Goal: Task Accomplishment & Management: Use online tool/utility

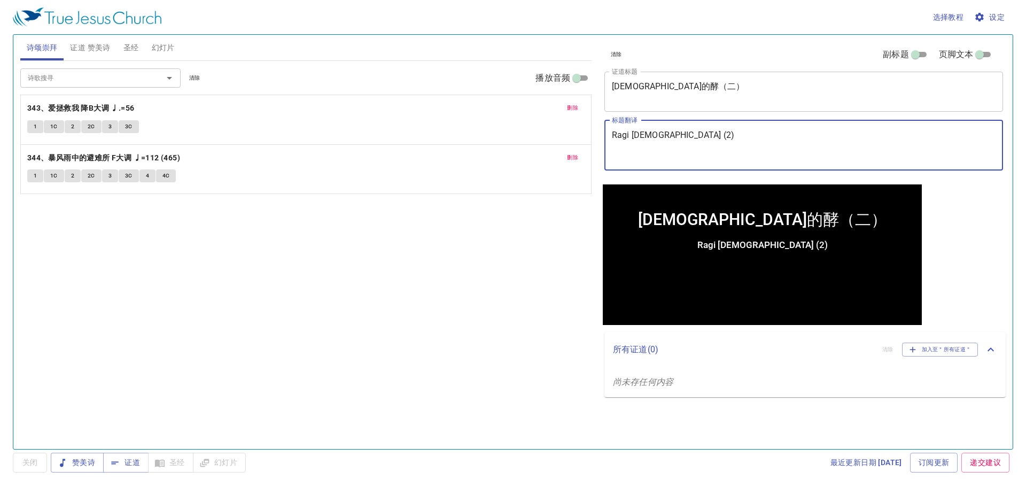
click at [267, 148] on textarea "Ragi [DEMOGRAPHIC_DATA] (2)" at bounding box center [804, 145] width 384 height 30
click at [267, 99] on textarea "[DEMOGRAPHIC_DATA]的酵（二）" at bounding box center [804, 91] width 384 height 20
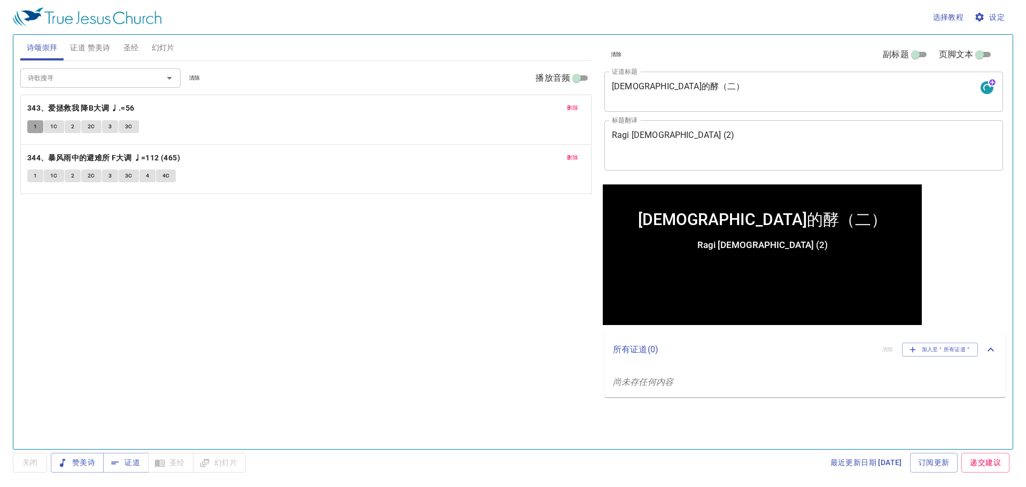
click at [36, 122] on span "1" at bounding box center [35, 127] width 3 height 10
click at [57, 129] on span "1C" at bounding box center [53, 127] width 7 height 10
click at [73, 123] on span "2" at bounding box center [72, 127] width 3 height 10
click at [138, 207] on span "证道" at bounding box center [126, 462] width 28 height 13
click at [178, 207] on div "赞美诗 证道 圣经 幻灯片" at bounding box center [148, 463] width 195 height 20
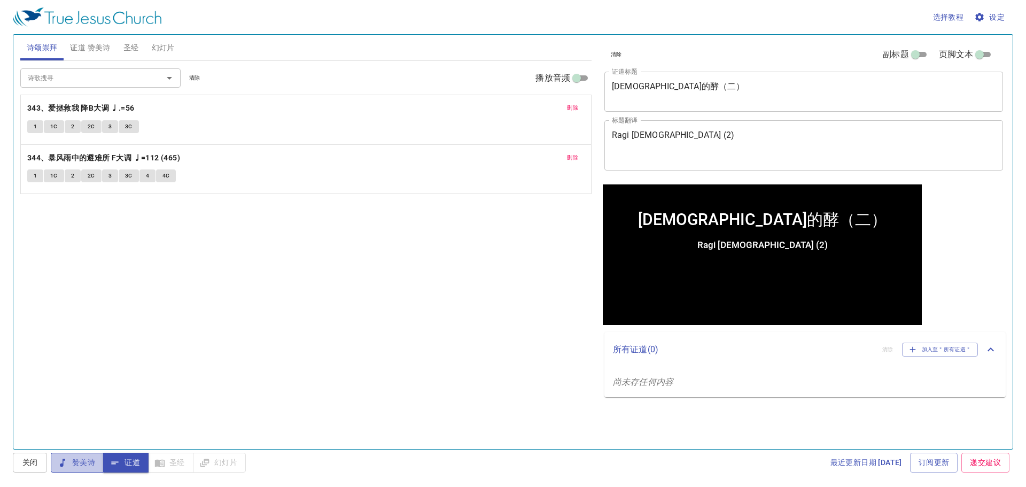
click at [85, 207] on span "赞美诗" at bounding box center [77, 462] width 36 height 13
click at [142, 207] on button "证道" at bounding box center [125, 463] width 45 height 20
click at [83, 207] on div "选择教程 设定 诗颂崇拜 证道 赞美诗 圣经 幻灯片 诗歌搜寻 诗歌搜寻 清除 播放音频 删除 343、爱拯救我 降B大调 ♩.=56 1 1C 2 2C 3…" at bounding box center [513, 243] width 1026 height 487
click at [77, 207] on span "赞美诗" at bounding box center [77, 462] width 36 height 13
click at [59, 127] on button "1C" at bounding box center [54, 126] width 20 height 13
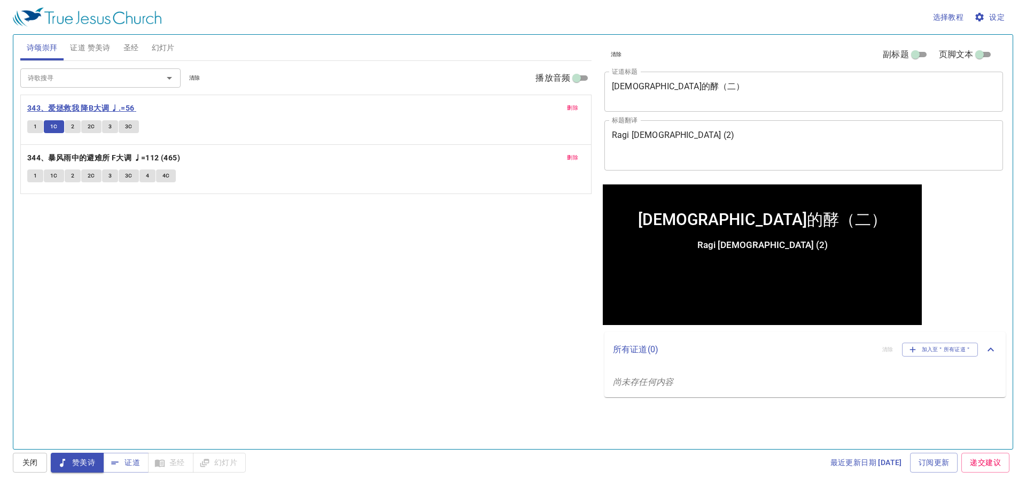
click at [87, 113] on b "343、爱拯救我 降B大调 ♩.=56" at bounding box center [80, 108] width 107 height 13
click at [97, 113] on b "343、爱拯救我 降B大调 ♩.=56" at bounding box center [80, 108] width 107 height 13
click at [98, 122] on button "2C" at bounding box center [91, 126] width 20 height 13
click at [111, 122] on span "3" at bounding box center [109, 127] width 3 height 10
click at [128, 128] on span "3C" at bounding box center [128, 127] width 7 height 10
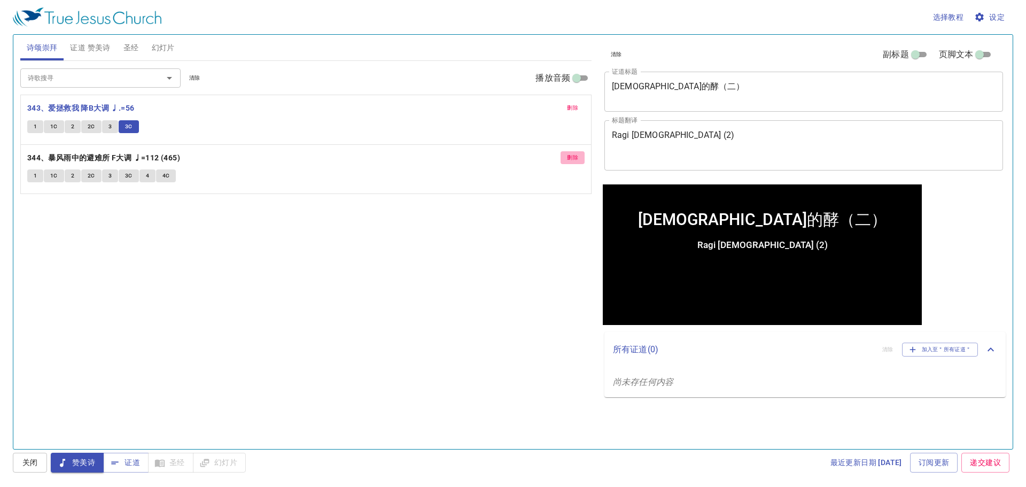
click at [267, 158] on span "删除" at bounding box center [572, 158] width 11 height 10
click at [30, 207] on span "关闭" at bounding box center [29, 462] width 17 height 13
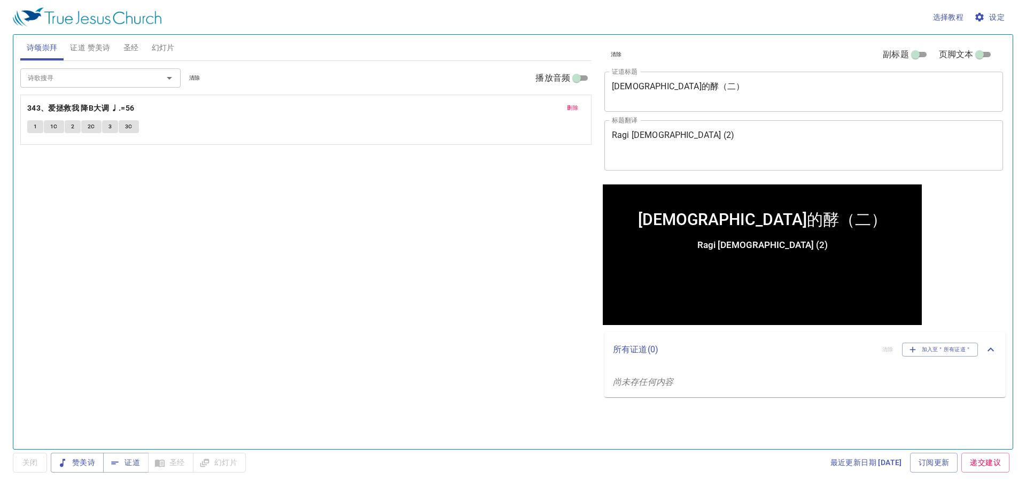
click at [36, 127] on span "1" at bounding box center [35, 127] width 3 height 10
click at [139, 207] on span "证道" at bounding box center [126, 462] width 28 height 13
click at [89, 207] on span "赞美诗" at bounding box center [77, 462] width 36 height 13
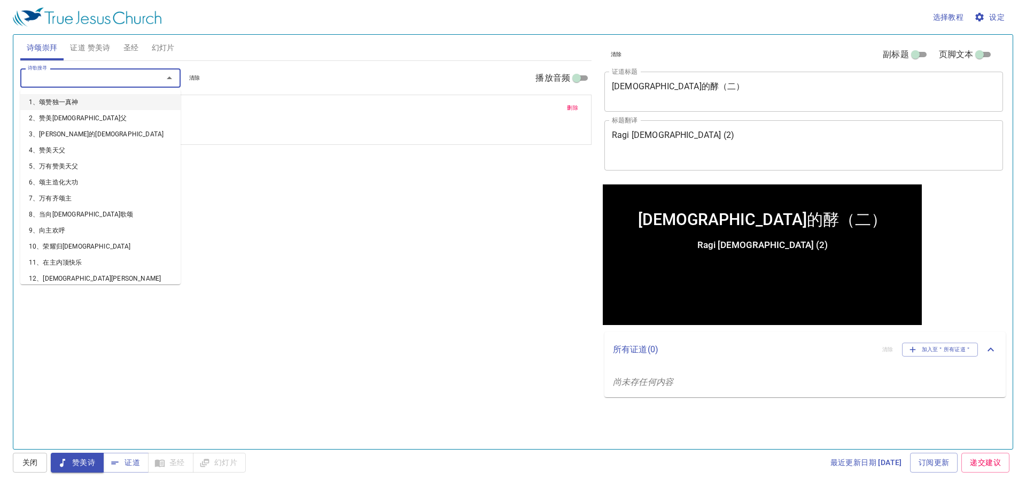
click at [57, 80] on input "诗歌搜寻" at bounding box center [85, 78] width 122 height 12
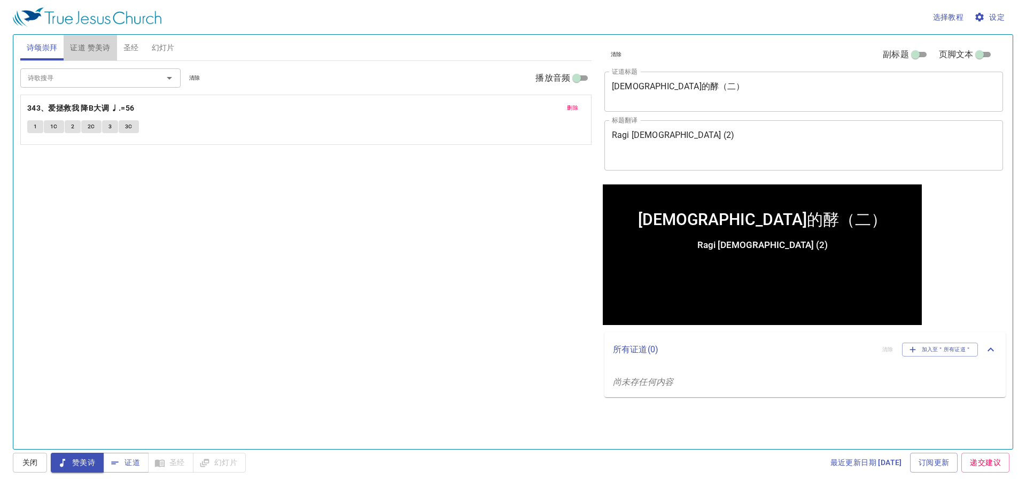
click at [85, 41] on span "证道 赞美诗" at bounding box center [90, 47] width 40 height 13
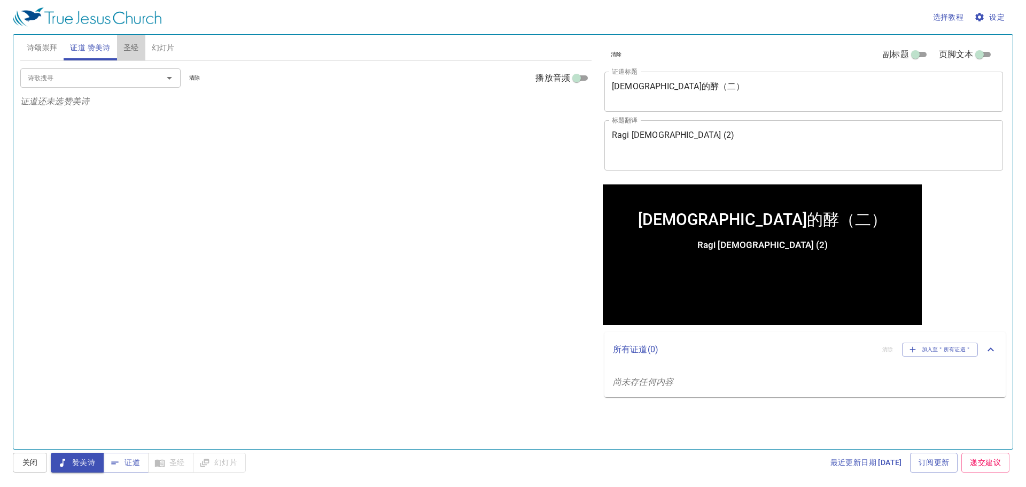
click at [121, 43] on button "圣经" at bounding box center [131, 48] width 28 height 26
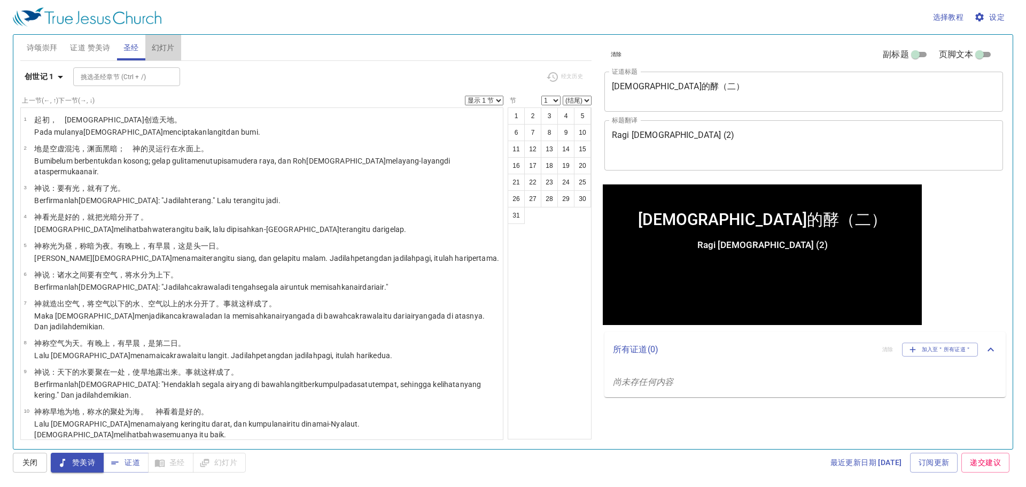
click at [163, 41] on span "幻灯片" at bounding box center [163, 47] width 23 height 13
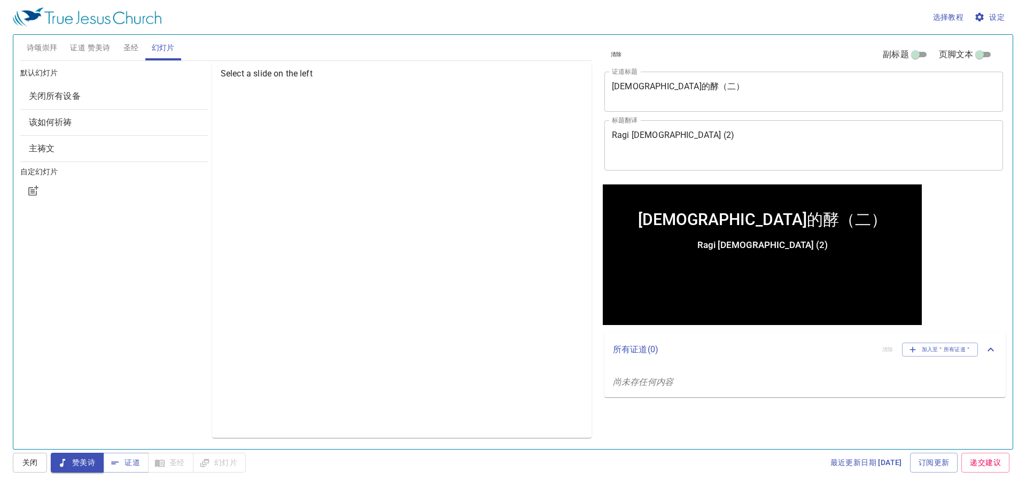
click at [141, 46] on button "圣经" at bounding box center [131, 48] width 28 height 26
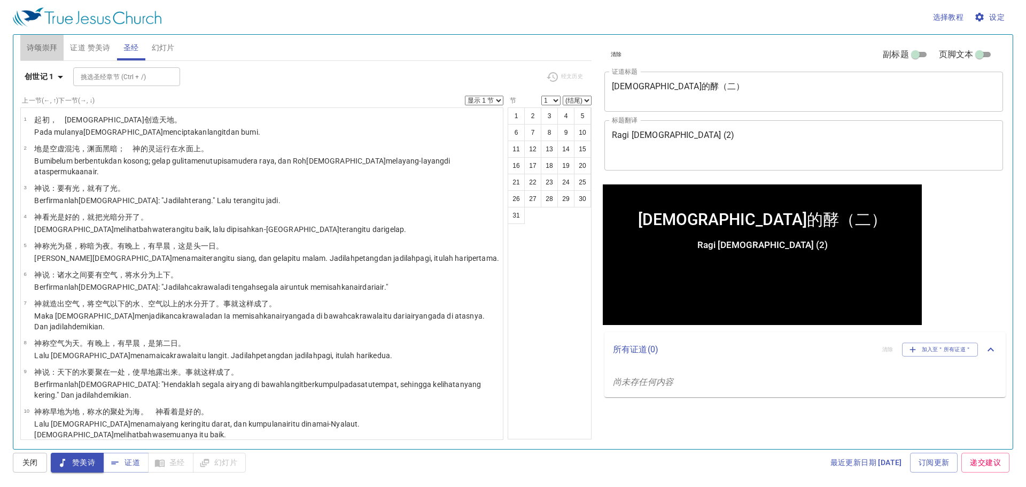
click at [56, 49] on span "诗颂崇拜" at bounding box center [42, 47] width 31 height 13
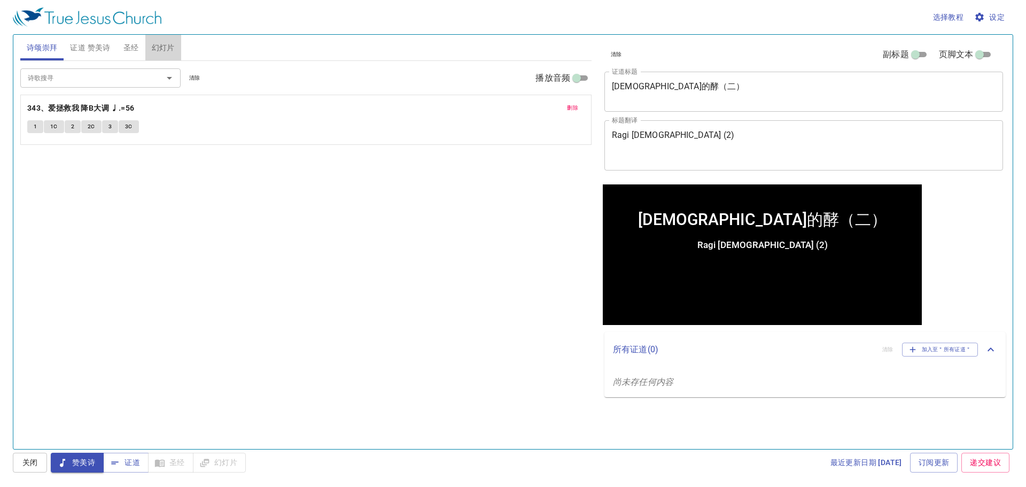
click at [155, 45] on span "幻灯片" at bounding box center [163, 47] width 23 height 13
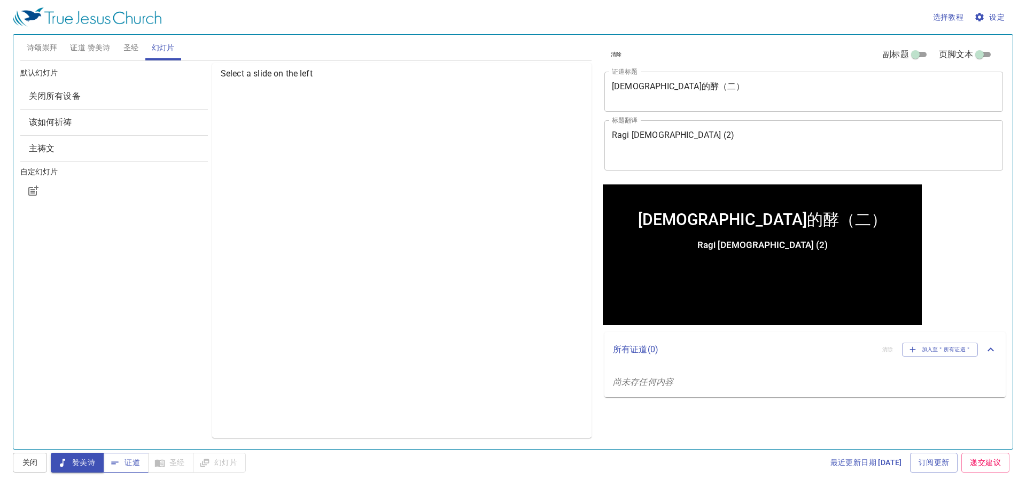
click at [127, 207] on span "证道" at bounding box center [126, 462] width 28 height 13
click at [90, 45] on span "证道 赞美诗" at bounding box center [90, 47] width 40 height 13
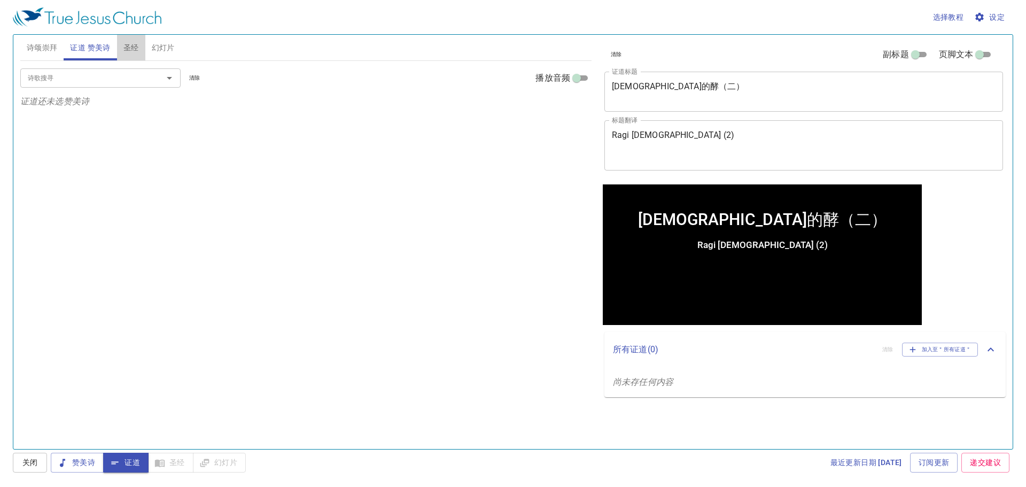
click at [124, 44] on span "圣经" at bounding box center [130, 47] width 15 height 13
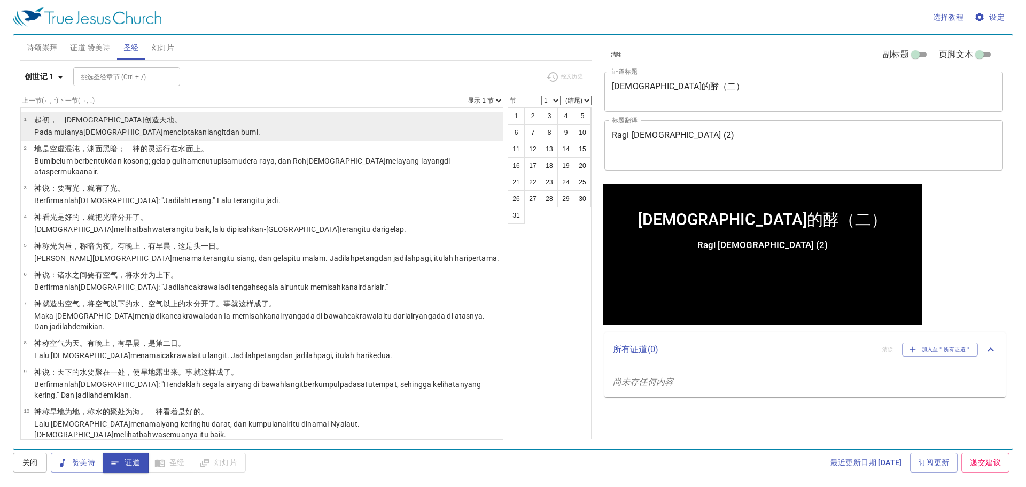
click at [148, 122] on p "﻿起初 ，　神 创造 天 地 。" at bounding box center [146, 119] width 225 height 11
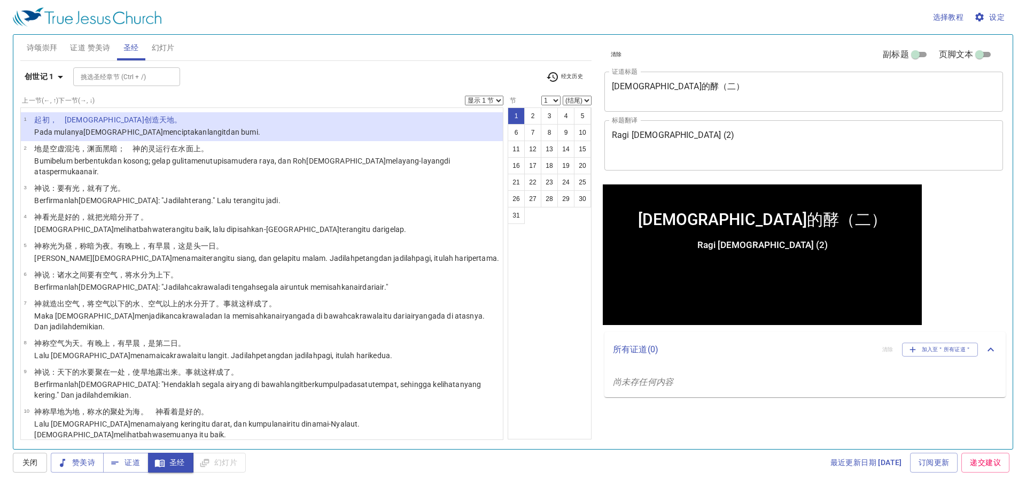
click at [267, 118] on li "1 ﻿起初 ，　神 创造 天 地 。 Pada mulanya Allah menciptakan langit dan bumi ." at bounding box center [262, 126] width 482 height 29
click at [267, 52] on input "副标题" at bounding box center [915, 56] width 38 height 13
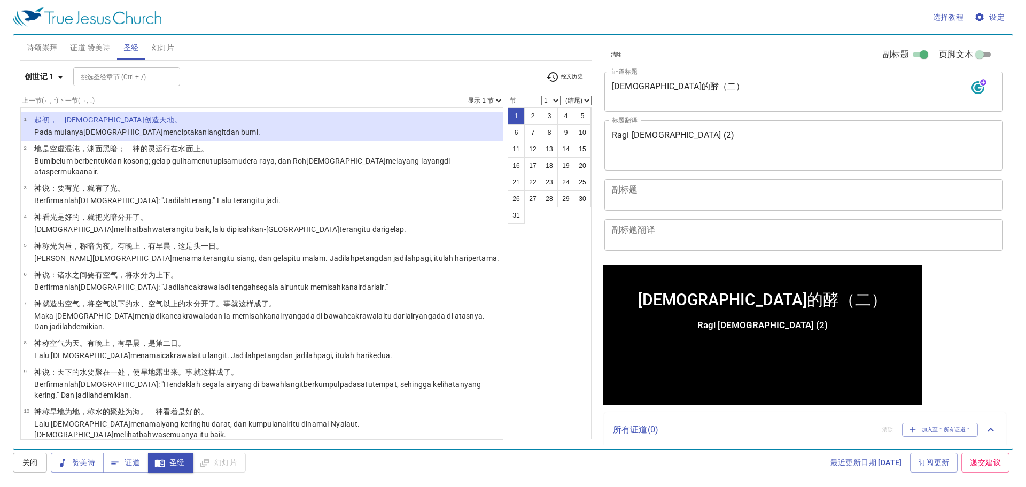
click at [267, 52] on input "副标题" at bounding box center [923, 56] width 38 height 13
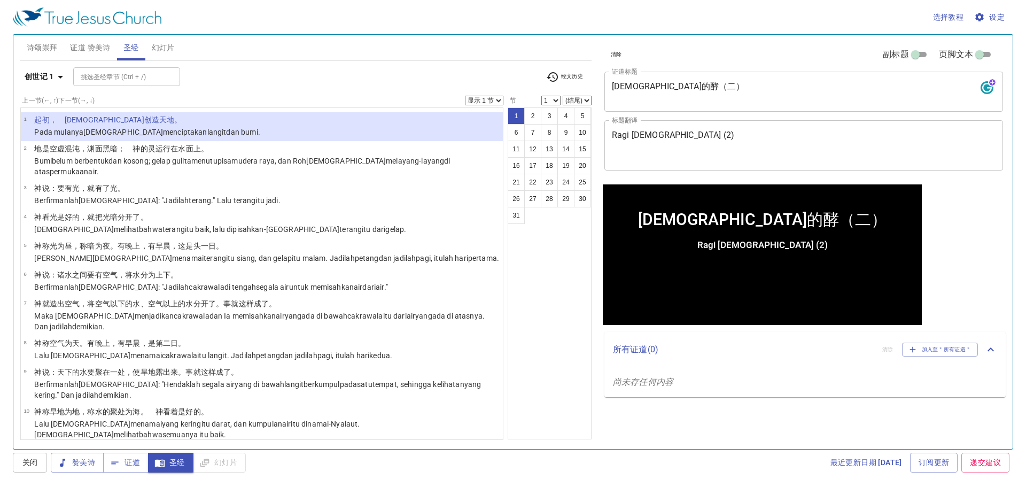
click at [267, 52] on input "副标题" at bounding box center [915, 56] width 38 height 13
checkbox input "true"
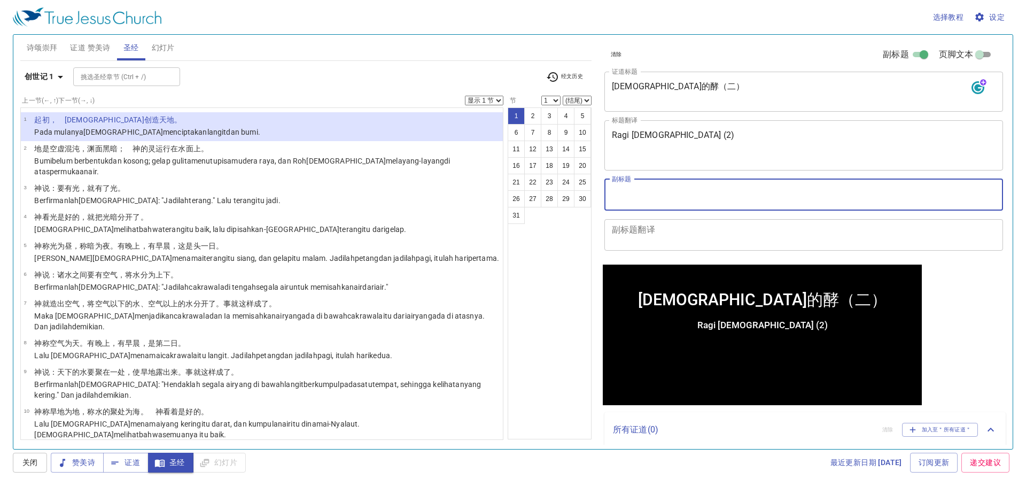
click at [267, 191] on textarea "副标题" at bounding box center [804, 194] width 384 height 20
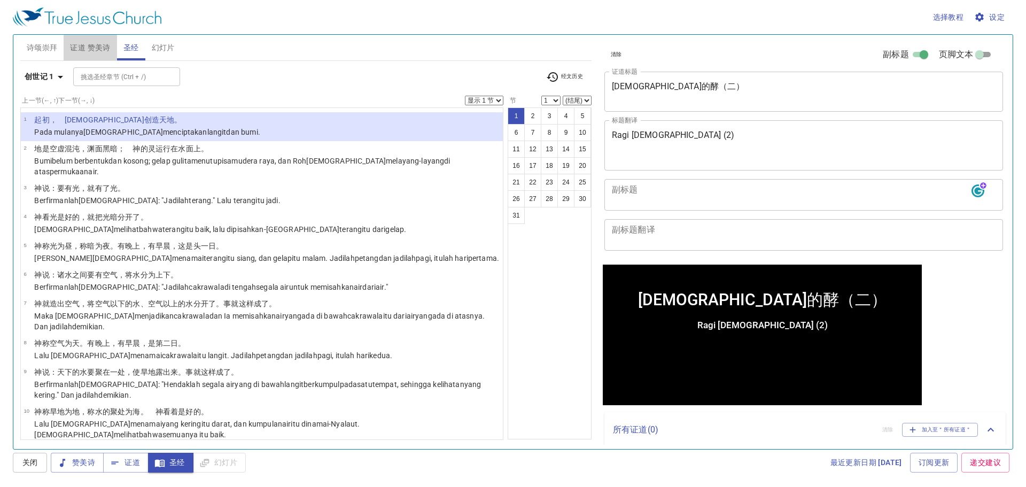
click at [77, 50] on span "证道 赞美诗" at bounding box center [90, 47] width 40 height 13
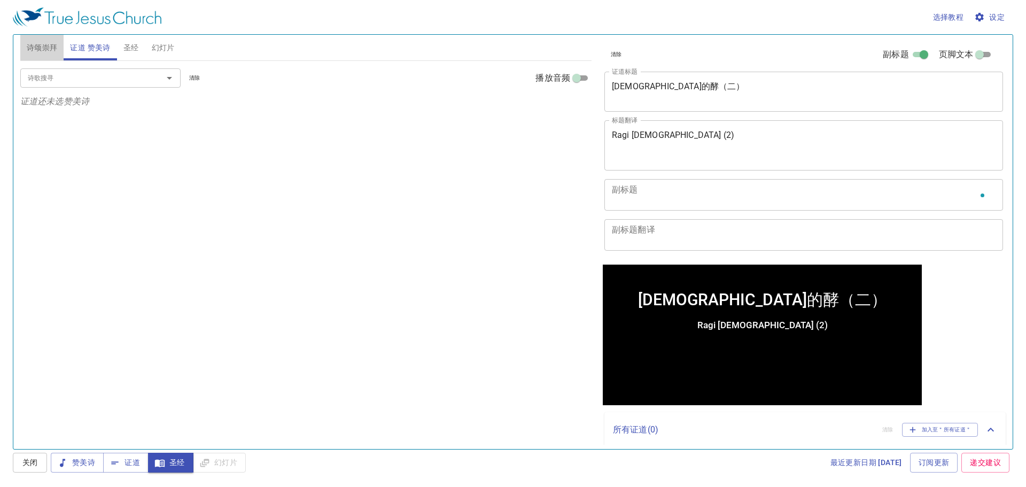
click at [54, 42] on span "诗颂崇拜" at bounding box center [42, 47] width 31 height 13
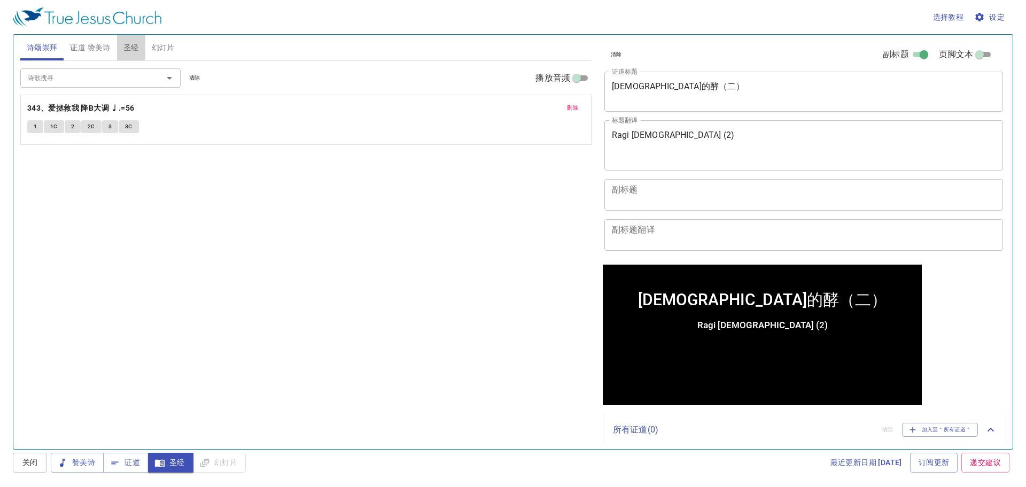
click at [126, 52] on span "圣经" at bounding box center [130, 47] width 15 height 13
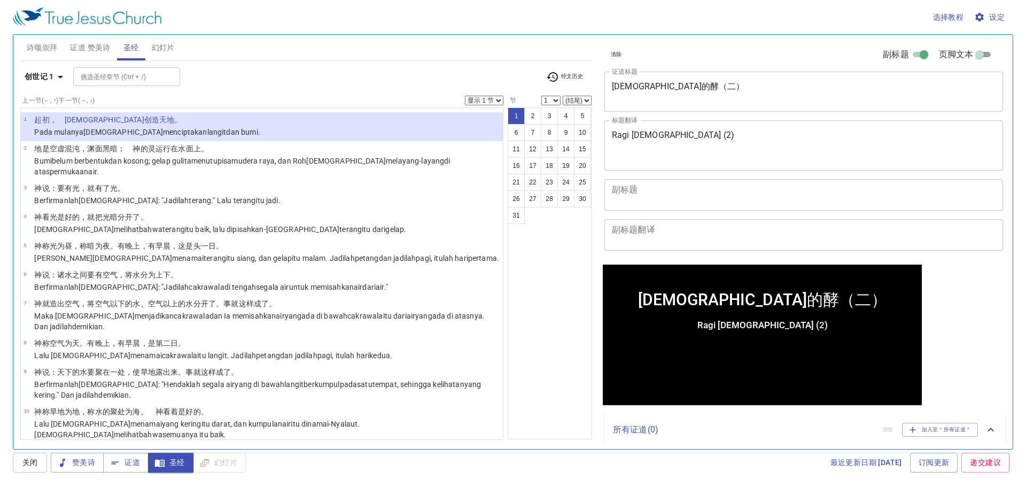
click at [267, 120] on button "1" at bounding box center [516, 115] width 17 height 17
click at [130, 207] on span "证道" at bounding box center [126, 462] width 28 height 13
click at [267, 196] on textarea "副标题" at bounding box center [804, 194] width 384 height 20
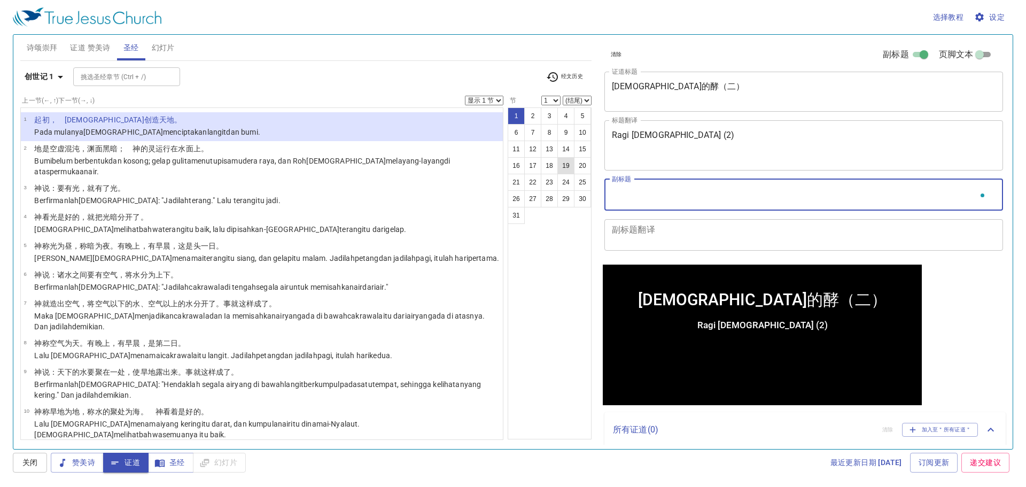
type textarea "h"
click at [267, 207] on textarea "副标题翻译" at bounding box center [804, 234] width 384 height 20
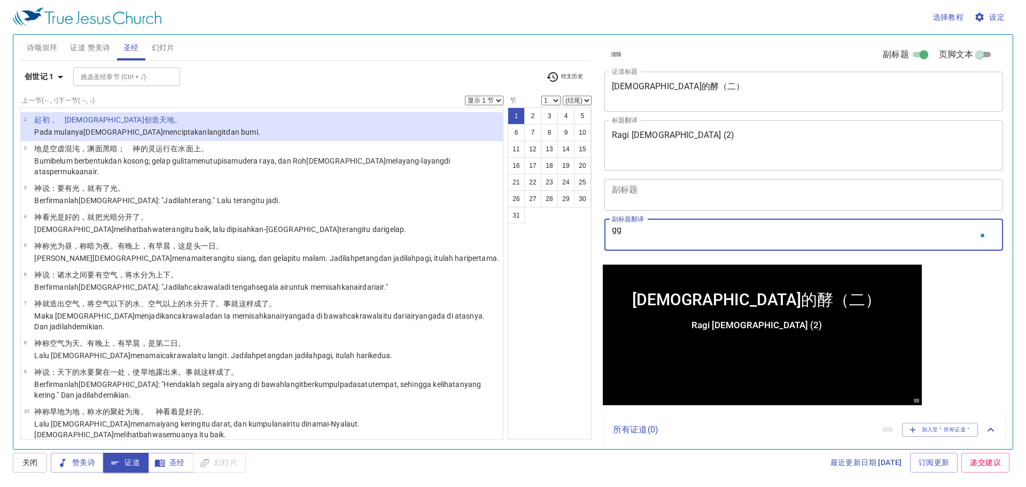
type textarea "g"
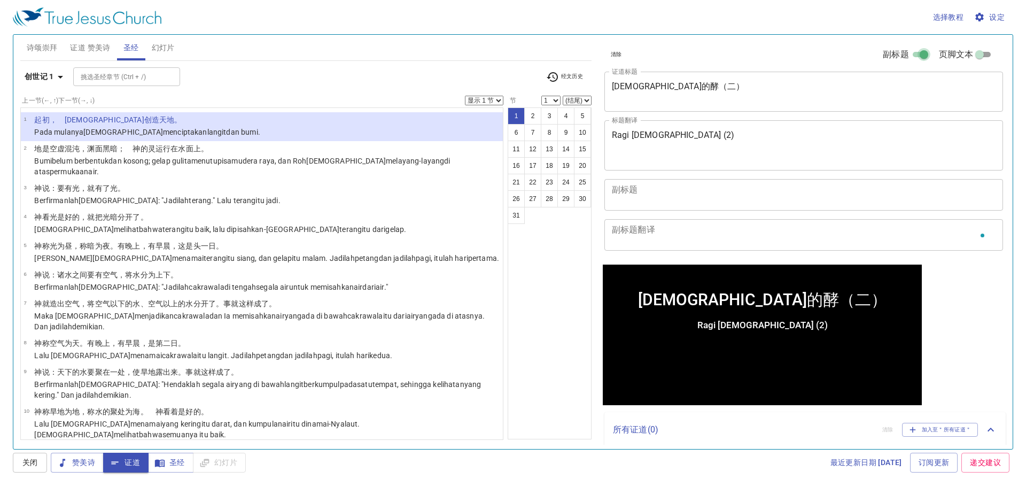
click at [267, 53] on input "副标题" at bounding box center [923, 56] width 38 height 13
checkbox input "false"
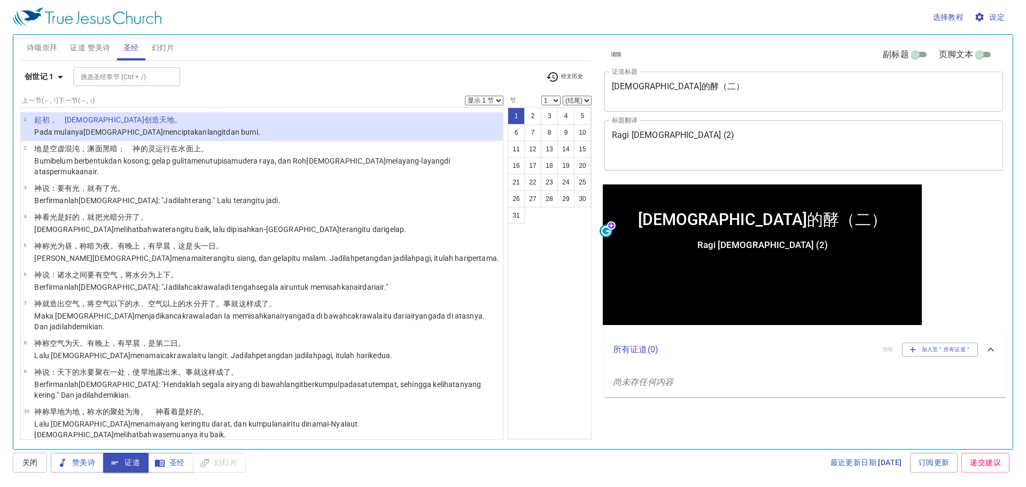
click at [267, 54] on span "页脚文本" at bounding box center [956, 54] width 35 height 13
click at [267, 54] on input "页脚文本" at bounding box center [979, 56] width 38 height 13
checkbox input "true"
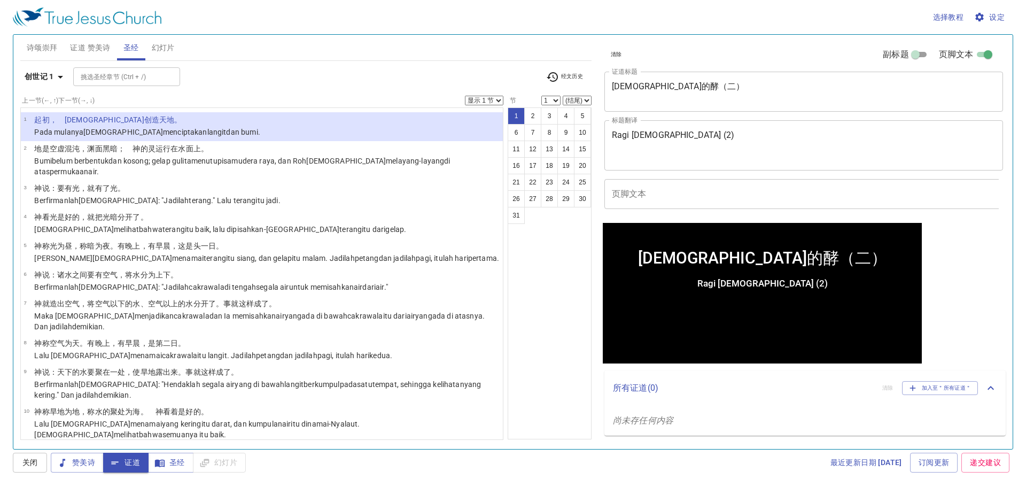
scroll to position [2, 0]
click at [267, 188] on input "页脚文本" at bounding box center [803, 194] width 399 height 30
type input "t"
type input "k"
click at [267, 50] on input "页脚文本" at bounding box center [988, 54] width 38 height 13
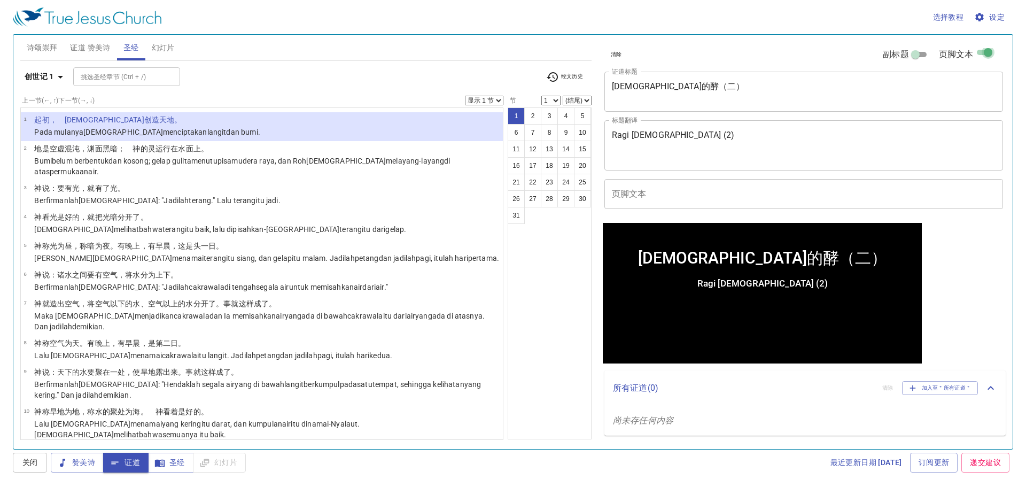
checkbox input "false"
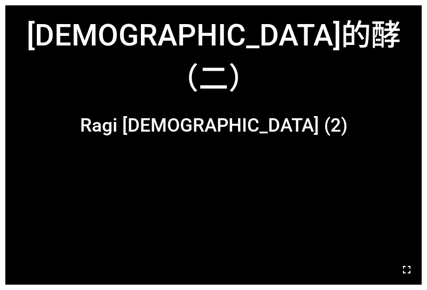
click at [414, 269] on icon "button" at bounding box center [407, 269] width 13 height 13
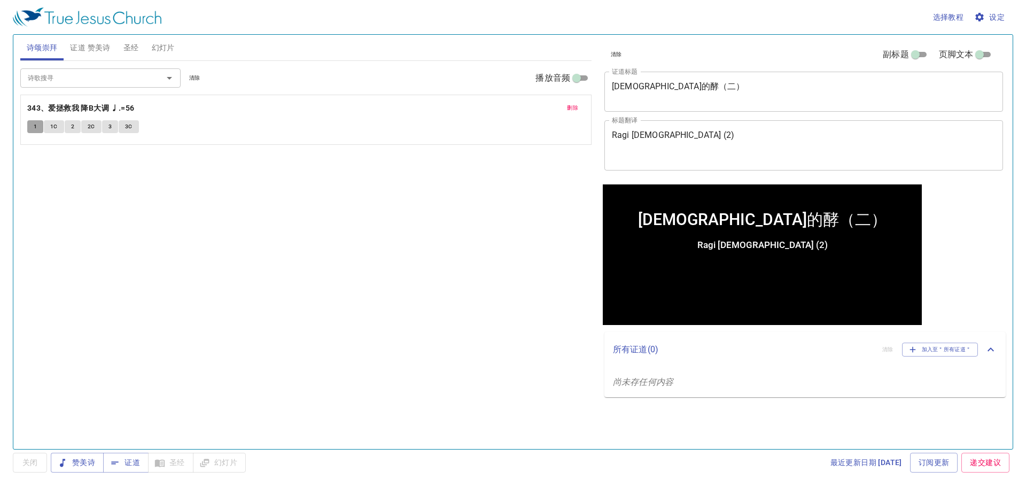
click at [27, 126] on button "1" at bounding box center [35, 126] width 16 height 13
click at [133, 464] on span "证道" at bounding box center [126, 462] width 28 height 13
click at [155, 461] on div "赞美诗 证道 圣经 幻灯片" at bounding box center [148, 463] width 195 height 20
click at [92, 42] on span "证道 赞美诗" at bounding box center [90, 47] width 40 height 13
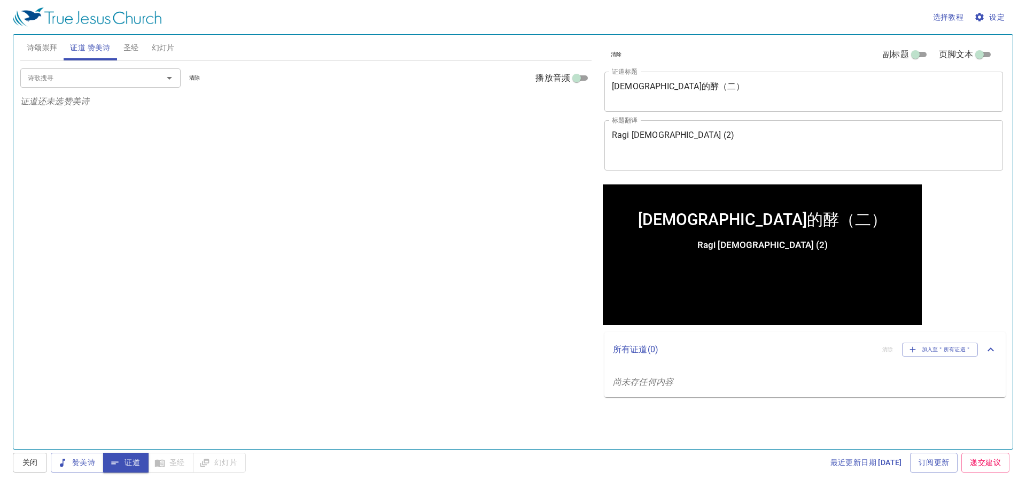
click at [119, 46] on button "圣经" at bounding box center [131, 48] width 28 height 26
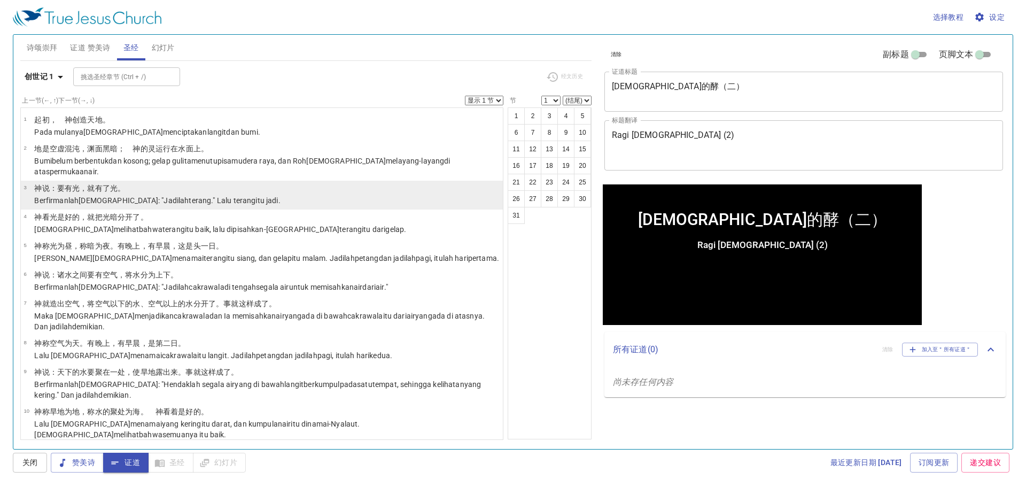
click at [146, 183] on p "神 说 ：要有 光 ，就有了光 。" at bounding box center [157, 188] width 246 height 11
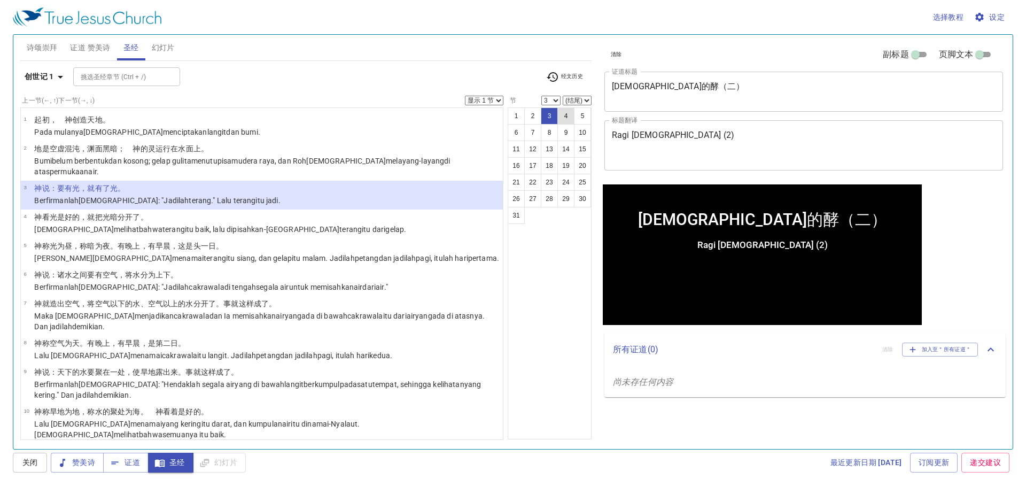
click at [565, 117] on button "4" at bounding box center [565, 115] width 17 height 17
select select "4"
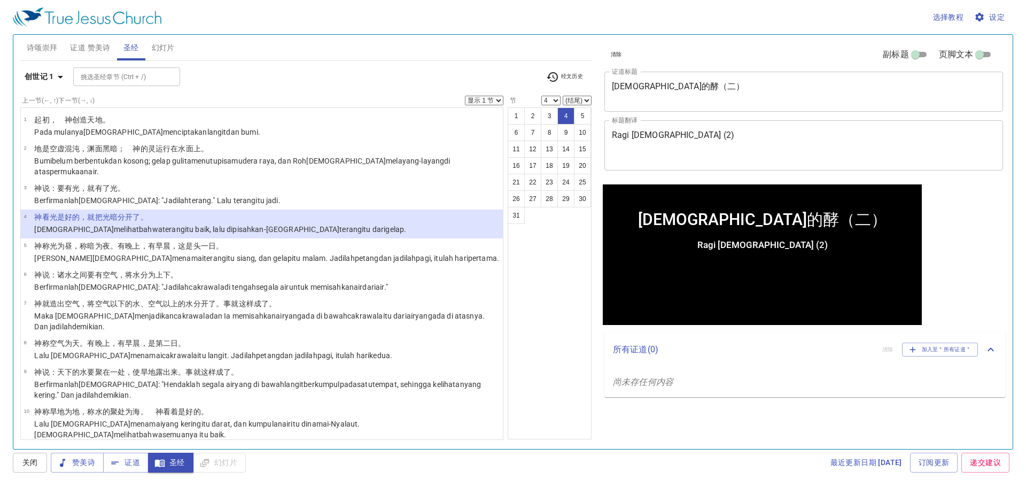
click at [481, 102] on select "显示 1 节 显示 2 节 显示 3 节 显示 4 节 显示 5 节" at bounding box center [484, 101] width 38 height 10
select select "2"
click at [465, 96] on select "显示 1 节 显示 2 节 显示 3 节 显示 4 节 显示 5 节" at bounding box center [484, 101] width 38 height 10
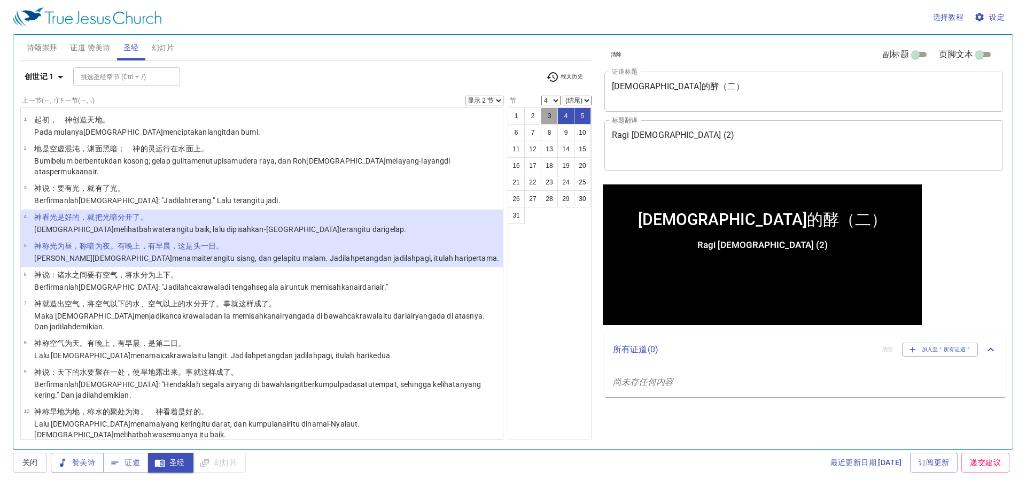
click at [552, 121] on button "3" at bounding box center [549, 115] width 17 height 17
select select "3"
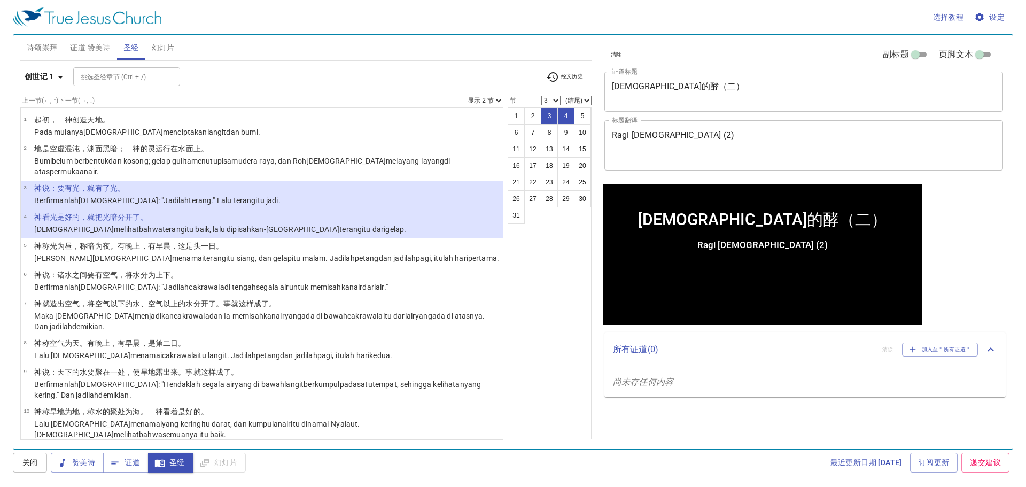
click at [573, 103] on select "(结尾) 4 5 6 7 8 9 10 11 12 13 14 15 16 17 18 19 20 21 22 23 24 25 26 27 28 29 30…" at bounding box center [577, 101] width 29 height 10
select select "15"
click at [563, 96] on select "(结尾) 4 5 6 7 8 9 10 11 12 13 14 15 16 17 18 19 20 21 22 23 24 25 26 27 28 29 30…" at bounding box center [577, 101] width 29 height 10
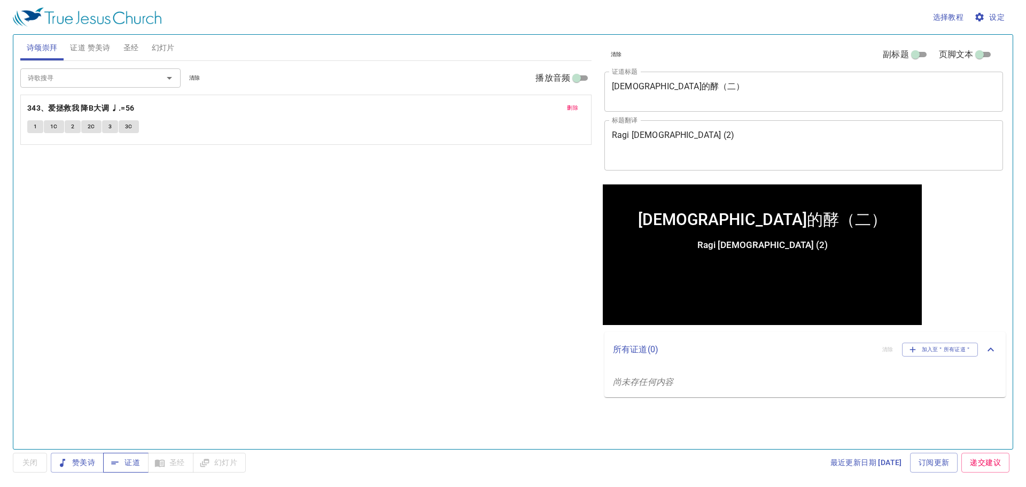
click at [136, 464] on span "证道" at bounding box center [126, 462] width 28 height 13
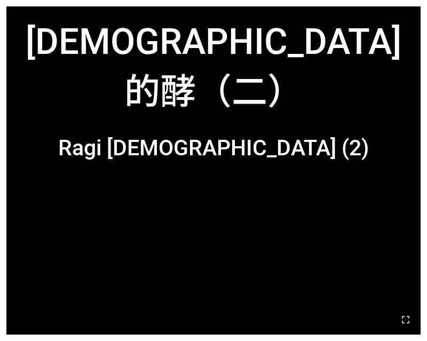
click at [201, 156] on div "Ragi [DEMOGRAPHIC_DATA] (2)" at bounding box center [213, 160] width 311 height 51
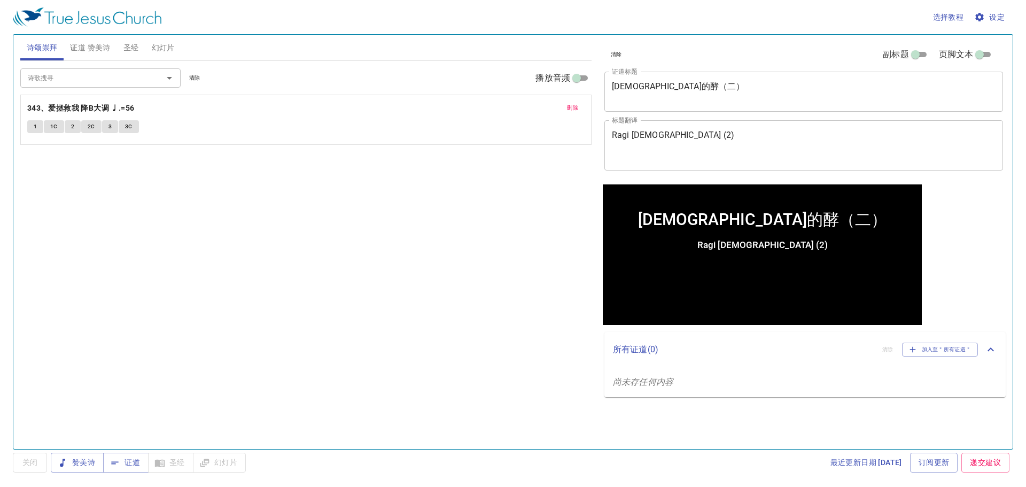
click at [148, 45] on button "幻灯片" at bounding box center [163, 48] width 36 height 26
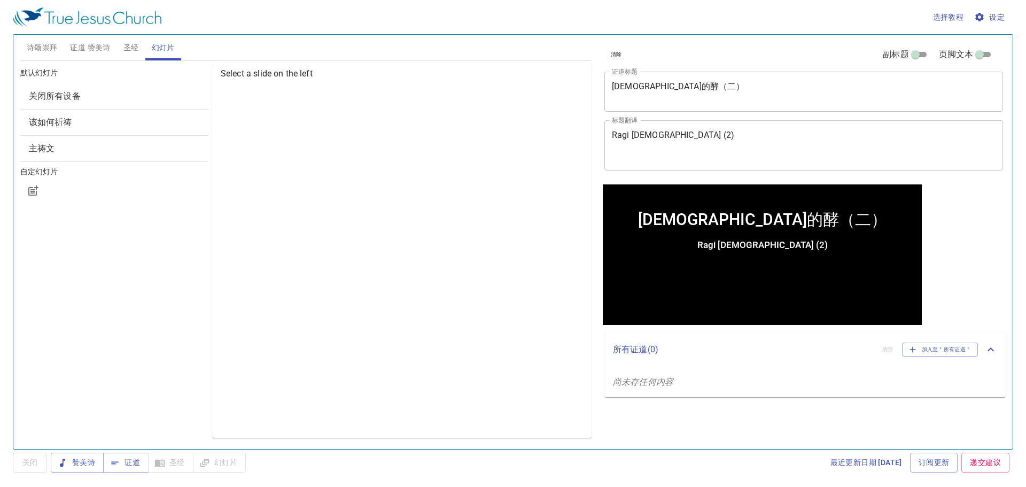
click at [81, 53] on span "证道 赞美诗" at bounding box center [90, 47] width 40 height 13
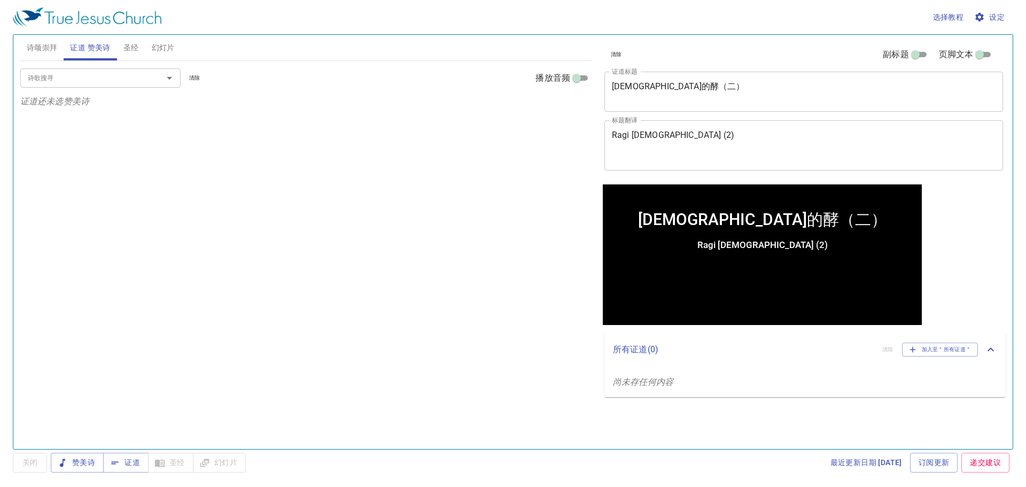
drag, startPoint x: 102, startPoint y: 87, endPoint x: 101, endPoint y: 75, distance: 11.3
click at [101, 81] on div "诗歌搜寻" at bounding box center [100, 77] width 160 height 19
click at [170, 79] on icon "Open" at bounding box center [169, 78] width 13 height 13
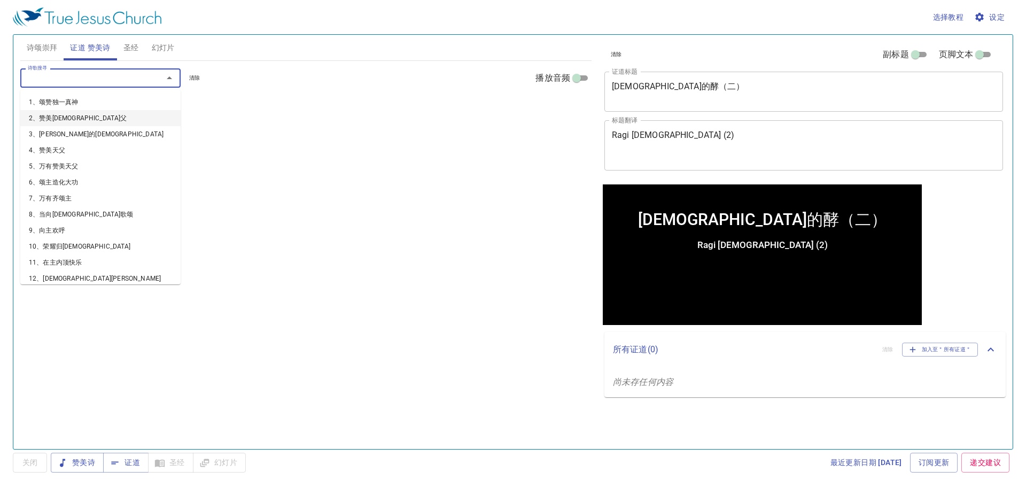
click at [97, 115] on li "2、赞美[DEMOGRAPHIC_DATA]父" at bounding box center [100, 118] width 160 height 16
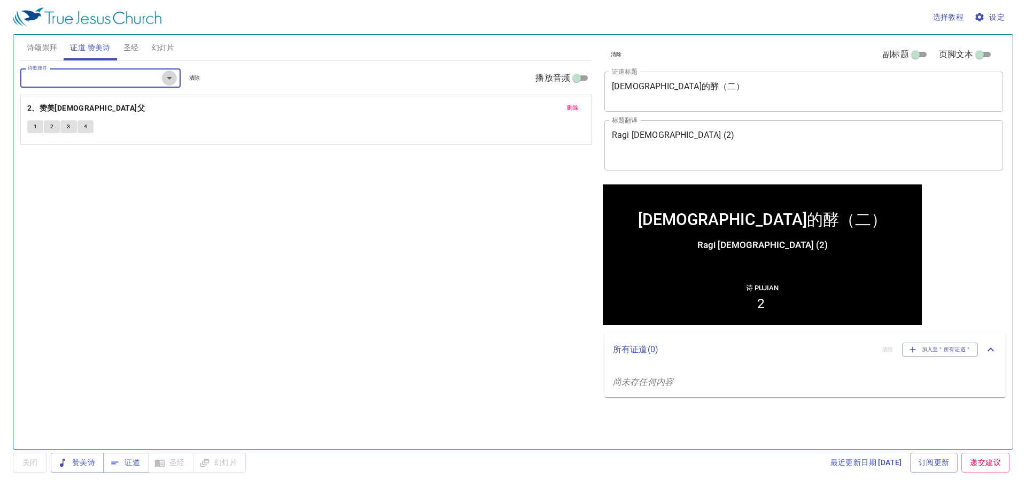
click at [172, 82] on icon "Open" at bounding box center [169, 78] width 13 height 13
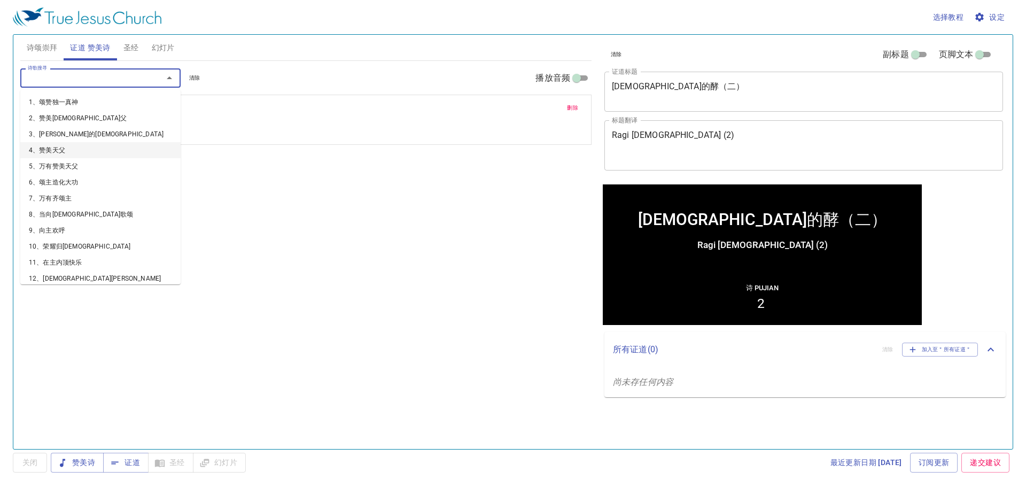
click at [95, 145] on li "4、赞美天父" at bounding box center [100, 150] width 160 height 16
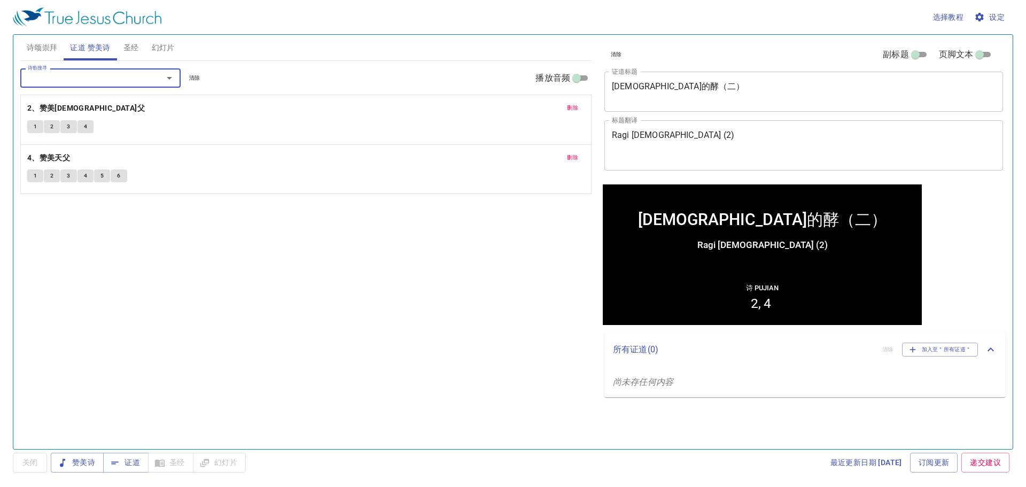
click at [978, 53] on input "页脚文本" at bounding box center [979, 56] width 38 height 13
checkbox input "true"
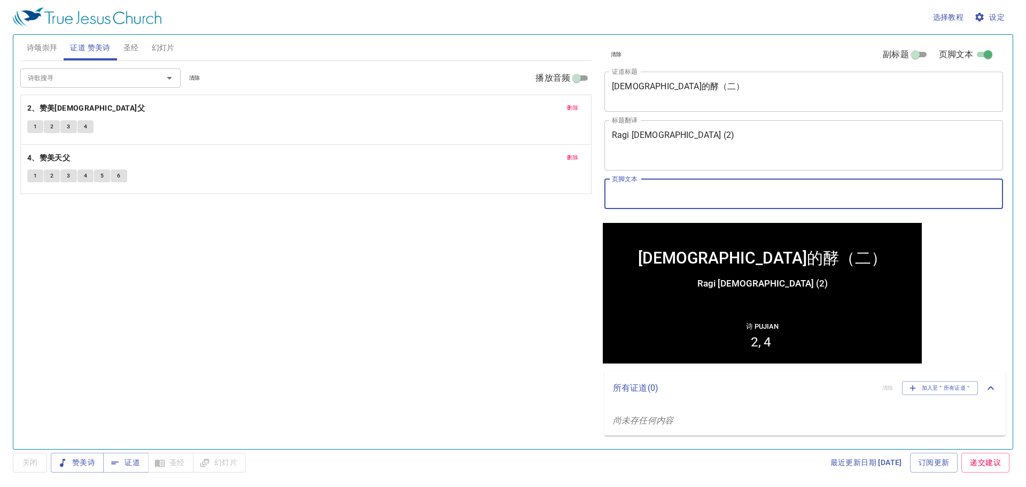
click at [704, 199] on input "页脚文本" at bounding box center [803, 194] width 399 height 30
type input "f"
click at [916, 57] on input "副标题" at bounding box center [915, 56] width 38 height 13
checkbox input "true"
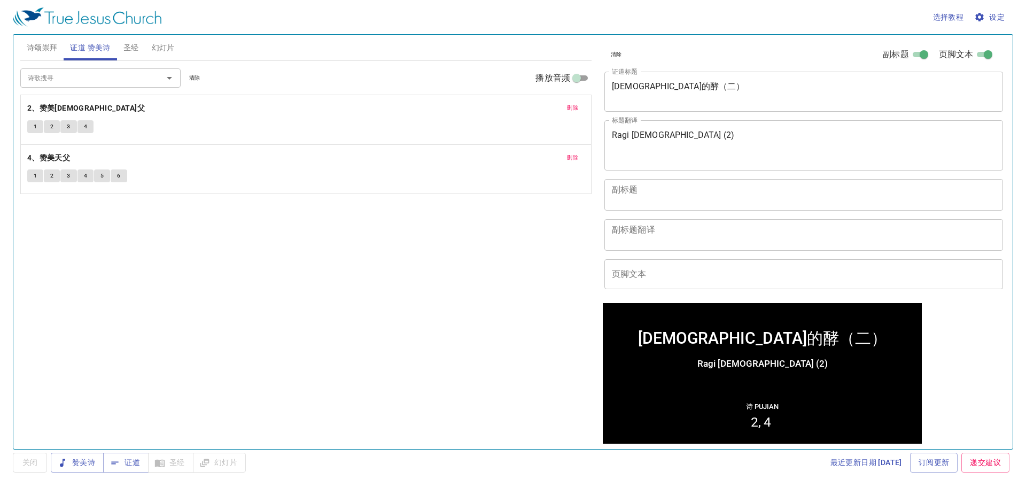
click at [674, 271] on input "页脚文本" at bounding box center [803, 274] width 399 height 30
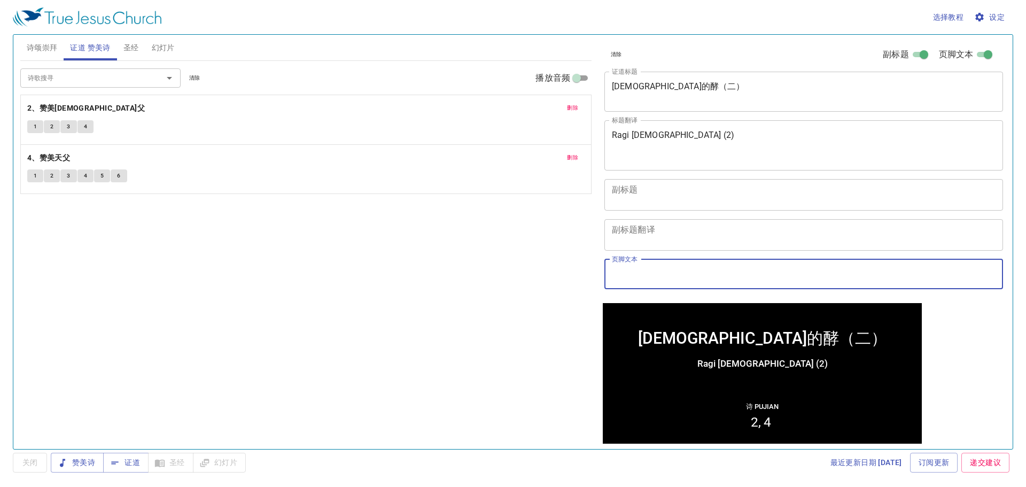
type input "k"
click at [642, 239] on textarea "副标题翻译" at bounding box center [804, 234] width 384 height 20
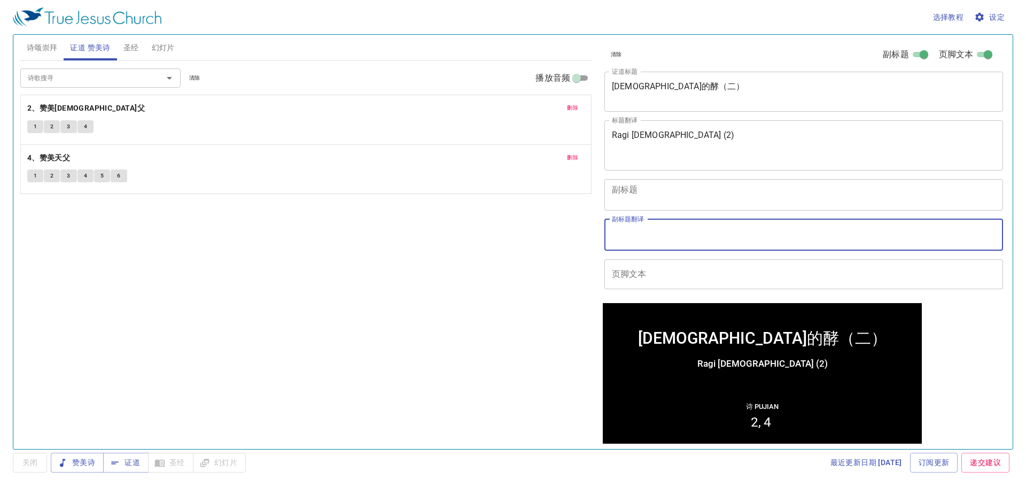
type textarea "i"
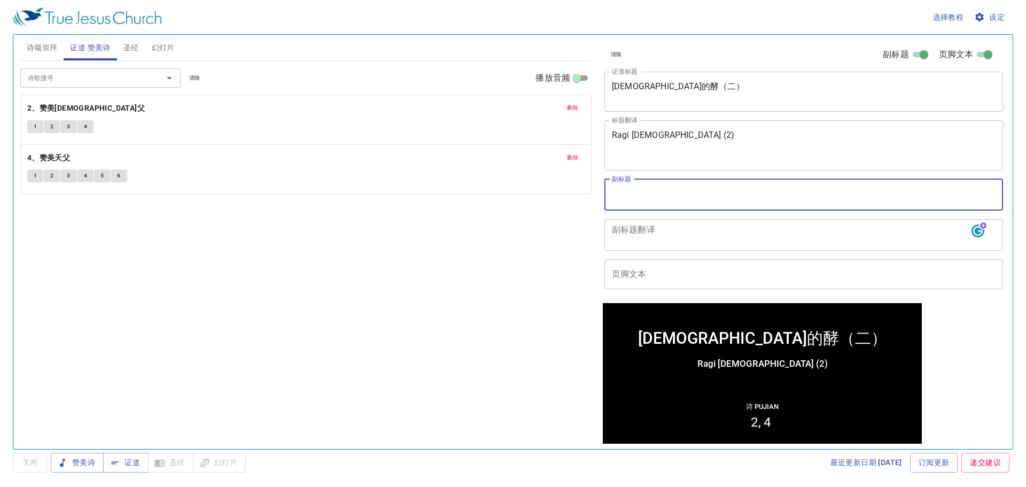
click at [640, 204] on textarea "副标题" at bounding box center [804, 194] width 384 height 20
type textarea "k"
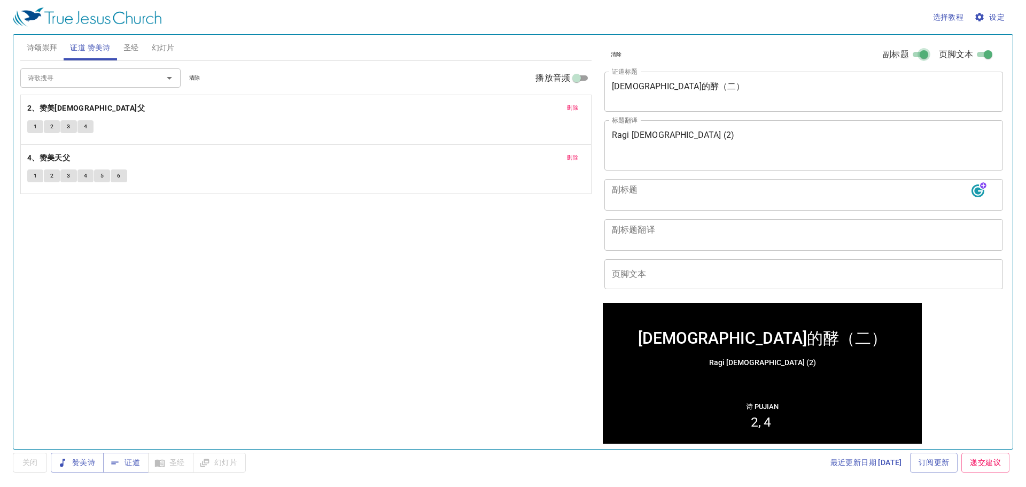
click at [916, 54] on input "副标题" at bounding box center [923, 56] width 38 height 13
checkbox input "false"
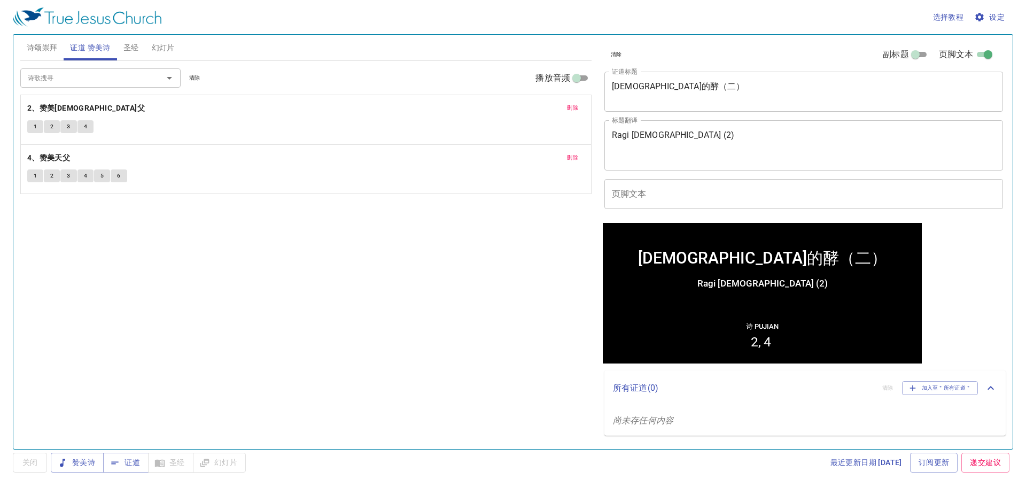
click at [985, 57] on input "页脚文本" at bounding box center [988, 56] width 38 height 13
checkbox input "false"
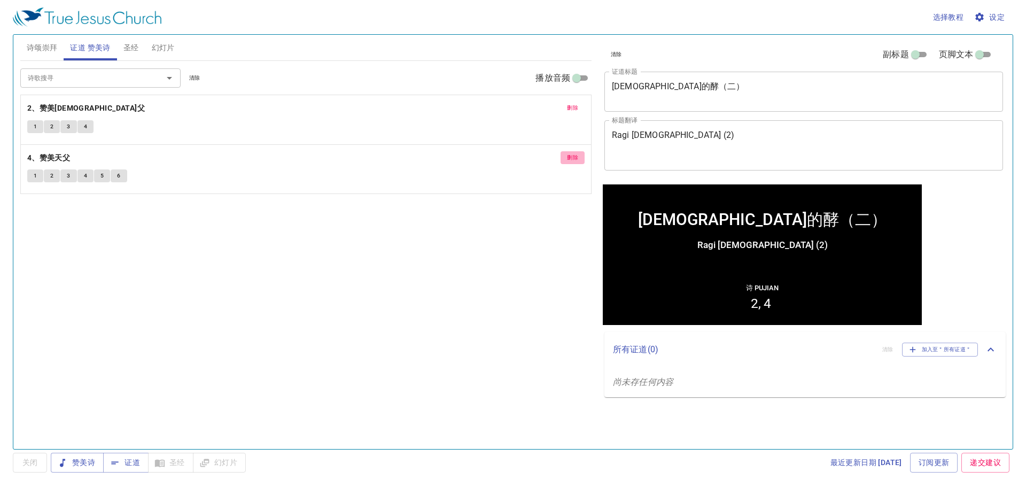
click at [569, 157] on span "删除" at bounding box center [572, 158] width 11 height 10
click at [569, 108] on span "删除" at bounding box center [572, 108] width 11 height 10
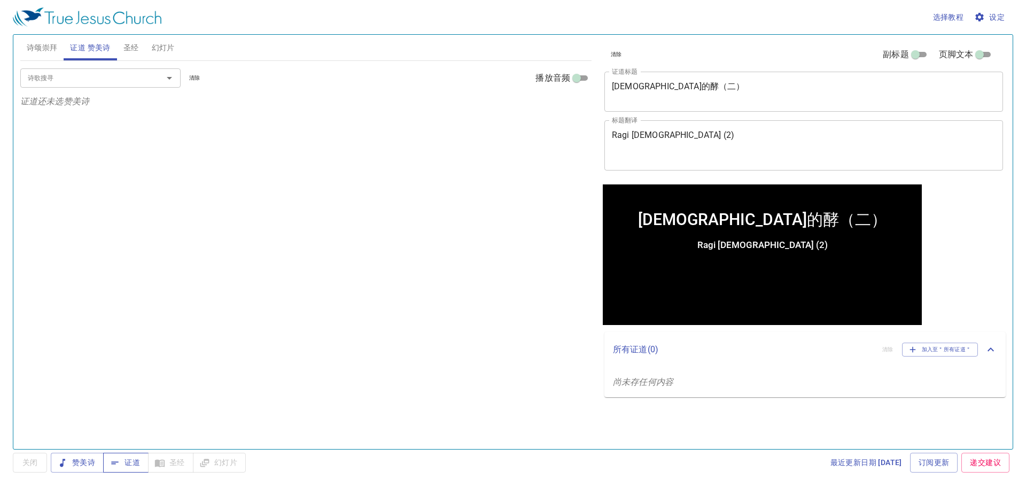
click at [141, 463] on button "证道" at bounding box center [125, 463] width 45 height 20
click at [75, 87] on div "诗歌搜寻" at bounding box center [100, 77] width 160 height 19
click at [174, 83] on icon "Open" at bounding box center [169, 78] width 13 height 13
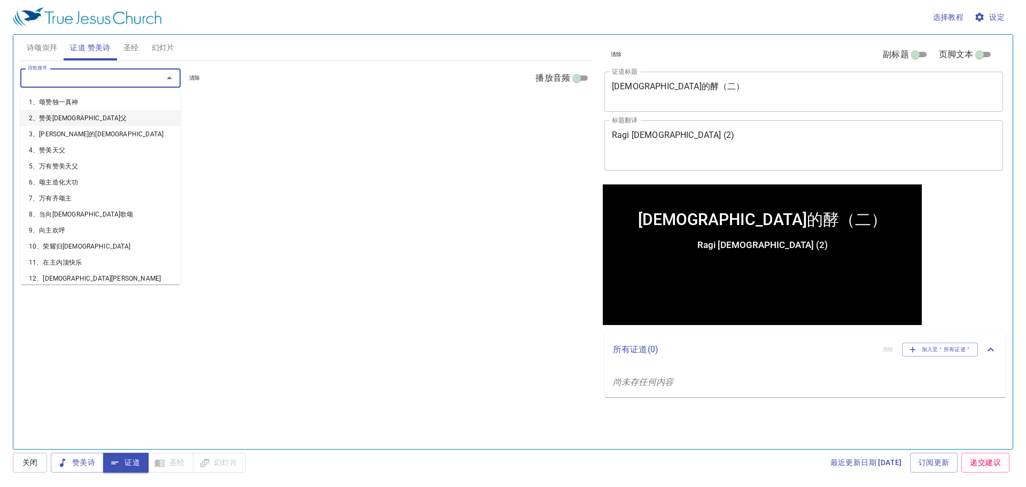
click at [132, 123] on li "2、赞美圣父" at bounding box center [100, 118] width 160 height 16
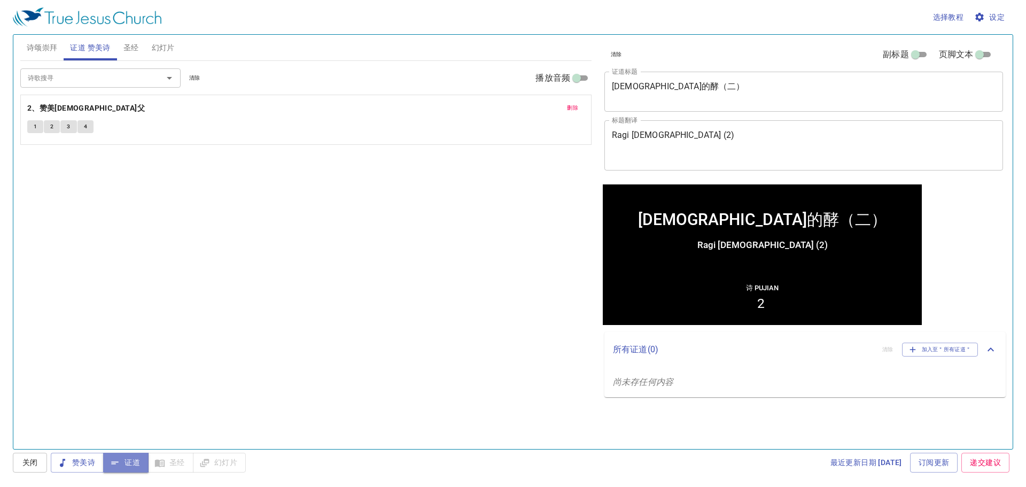
click at [130, 465] on span "证道" at bounding box center [126, 462] width 28 height 13
click at [571, 113] on span "删除" at bounding box center [572, 108] width 11 height 10
click at [35, 49] on span "诗颂崇拜" at bounding box center [42, 47] width 31 height 13
click at [690, 136] on textarea "Ragi Gereja (2)" at bounding box center [804, 145] width 384 height 30
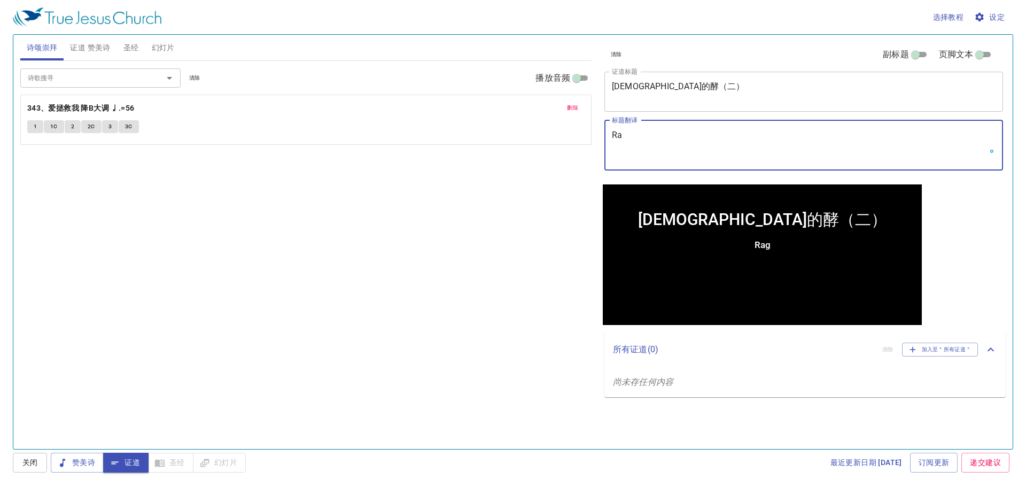
type textarea "R"
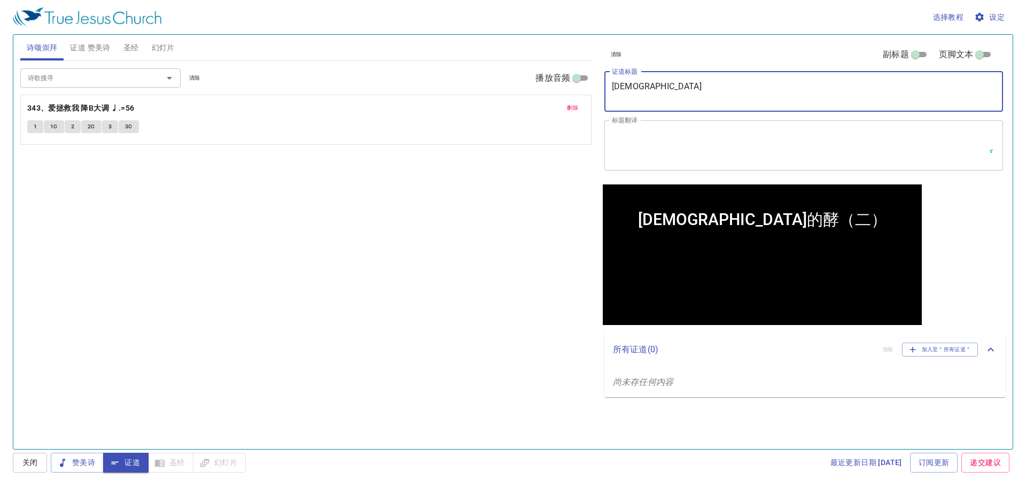
type textarea "教"
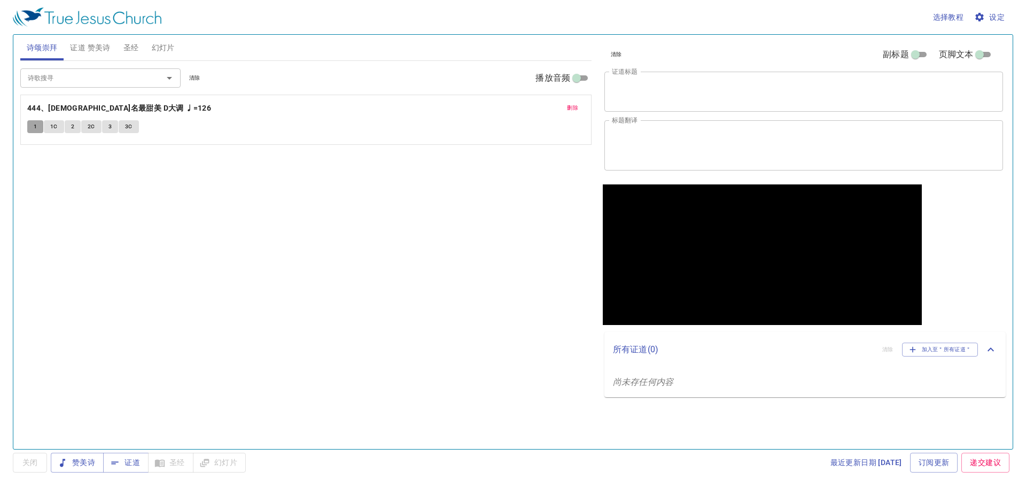
click at [35, 123] on span "1" at bounding box center [35, 127] width 3 height 10
click at [46, 127] on button "1C" at bounding box center [54, 126] width 20 height 13
click at [65, 124] on button "2" at bounding box center [73, 126] width 16 height 13
click at [82, 124] on button "2C" at bounding box center [91, 126] width 20 height 13
click at [102, 127] on button "3" at bounding box center [110, 126] width 16 height 13
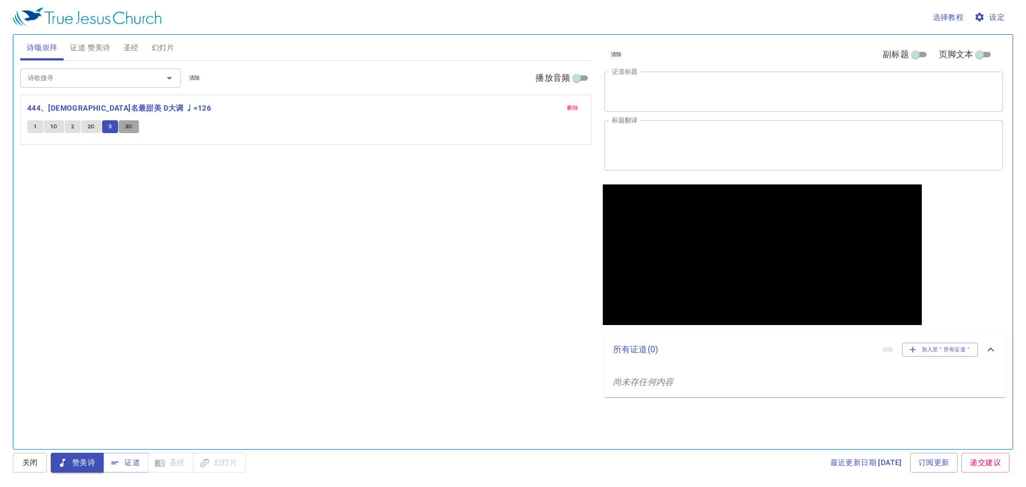
click at [127, 126] on span "3C" at bounding box center [128, 127] width 7 height 10
click at [72, 82] on input "诗歌搜寻" at bounding box center [85, 78] width 122 height 12
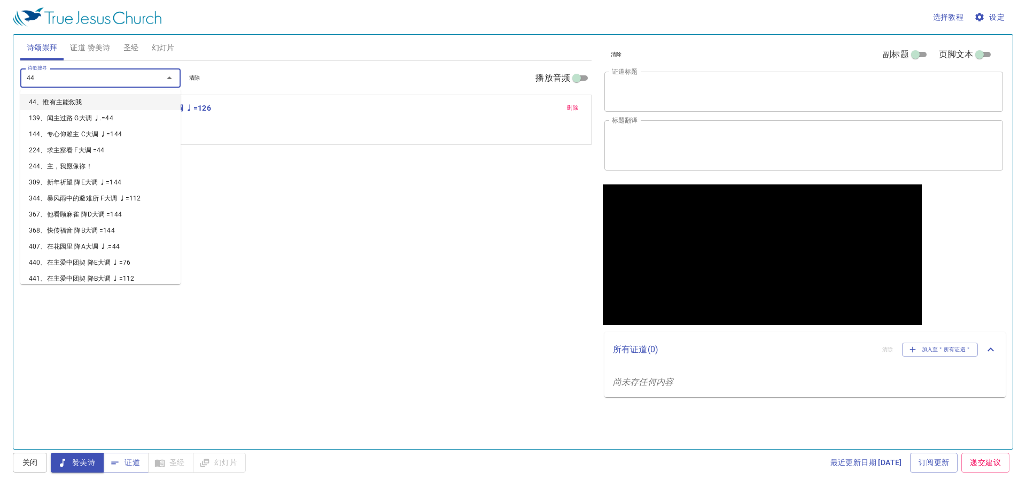
type input "443"
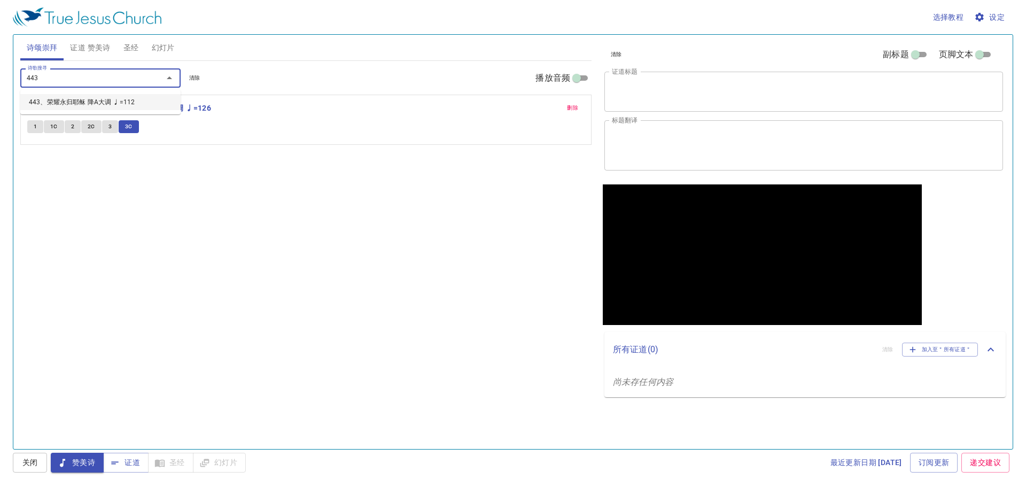
click at [58, 107] on li "443、荣耀永归耶稣 降A大调 ♩=112" at bounding box center [100, 102] width 160 height 16
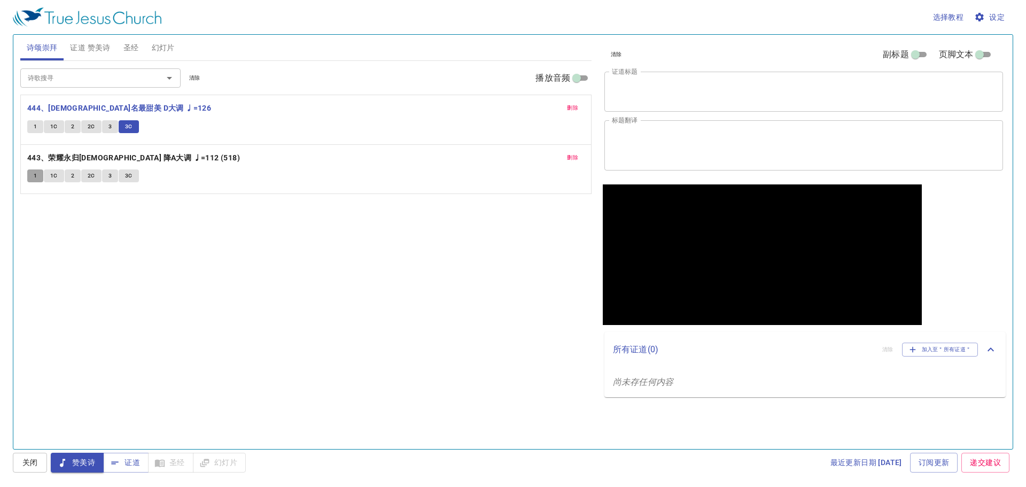
click at [36, 176] on span "1" at bounding box center [35, 176] width 3 height 10
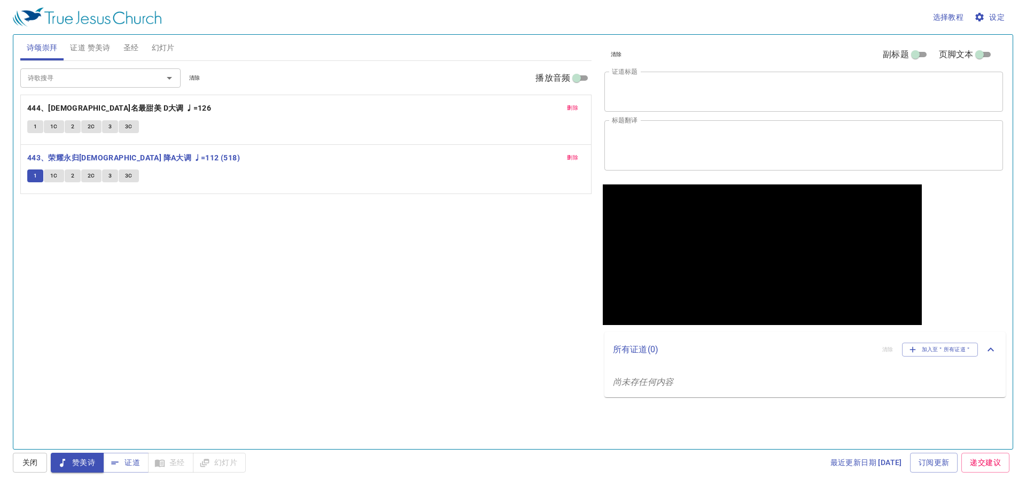
click at [634, 99] on textarea "证道标题" at bounding box center [804, 91] width 384 height 20
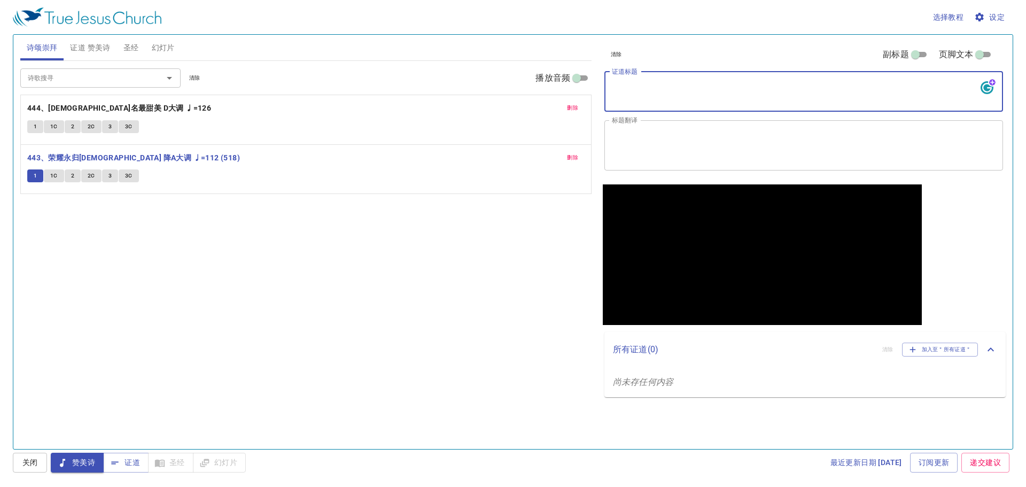
click at [709, 96] on textarea "证道标题" at bounding box center [804, 91] width 384 height 20
type textarea "恩典中的灵修"
click at [688, 128] on div "x 标题翻译" at bounding box center [803, 145] width 399 height 50
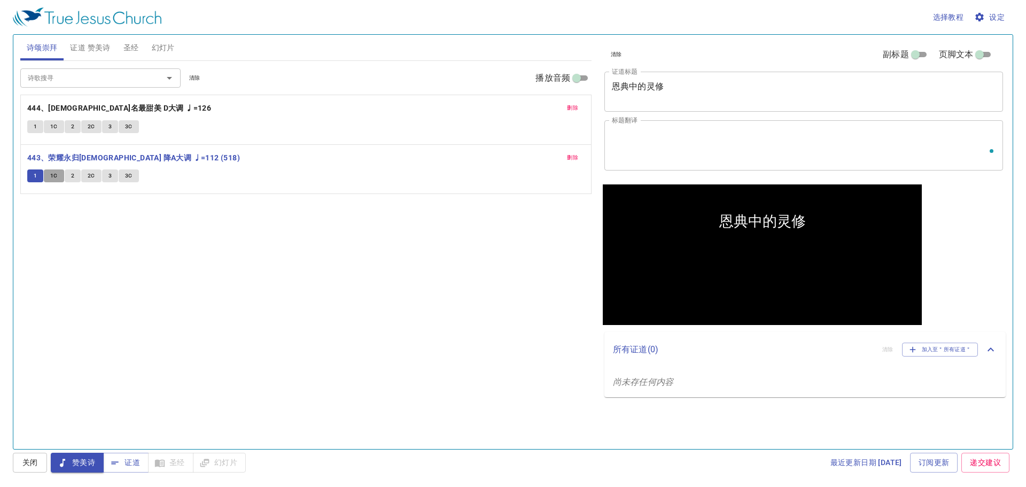
click at [56, 172] on span "1C" at bounding box center [53, 176] width 7 height 10
click at [70, 177] on button "2" at bounding box center [73, 175] width 16 height 13
click at [88, 176] on span "2C" at bounding box center [91, 176] width 7 height 10
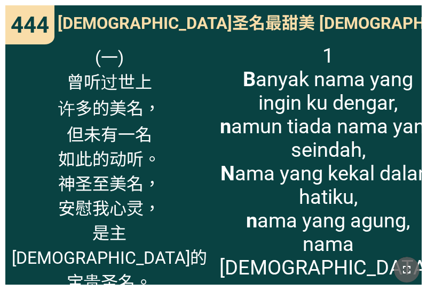
click at [410, 262] on button "button" at bounding box center [407, 269] width 26 height 26
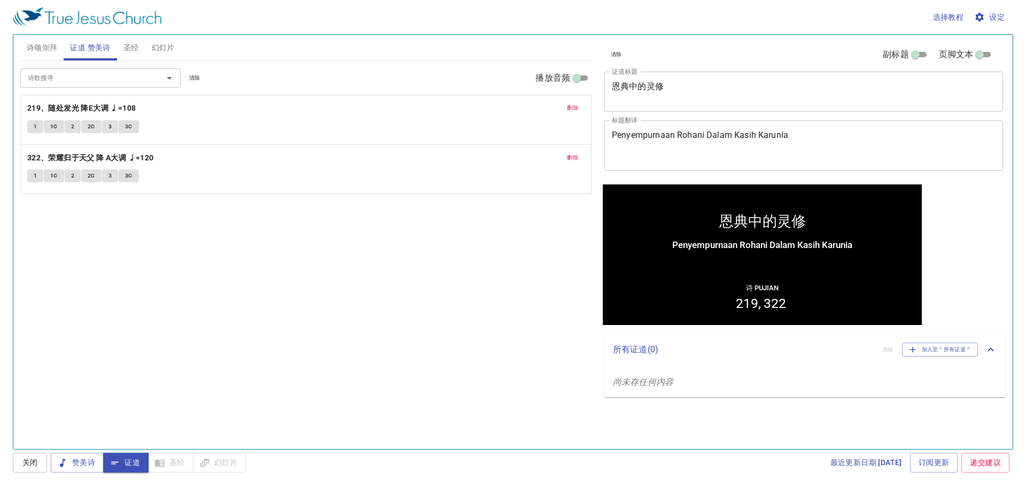
click at [87, 462] on span "赞美诗" at bounding box center [77, 462] width 36 height 13
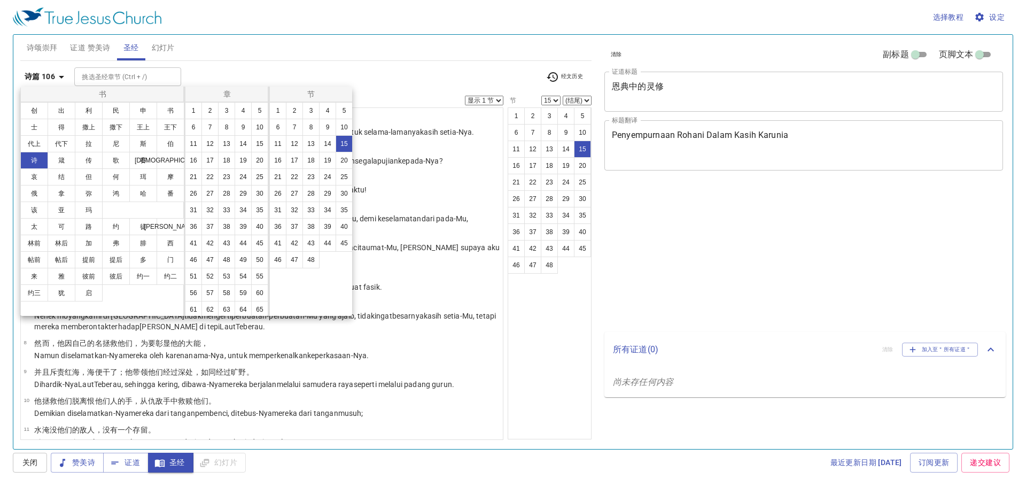
select select "15"
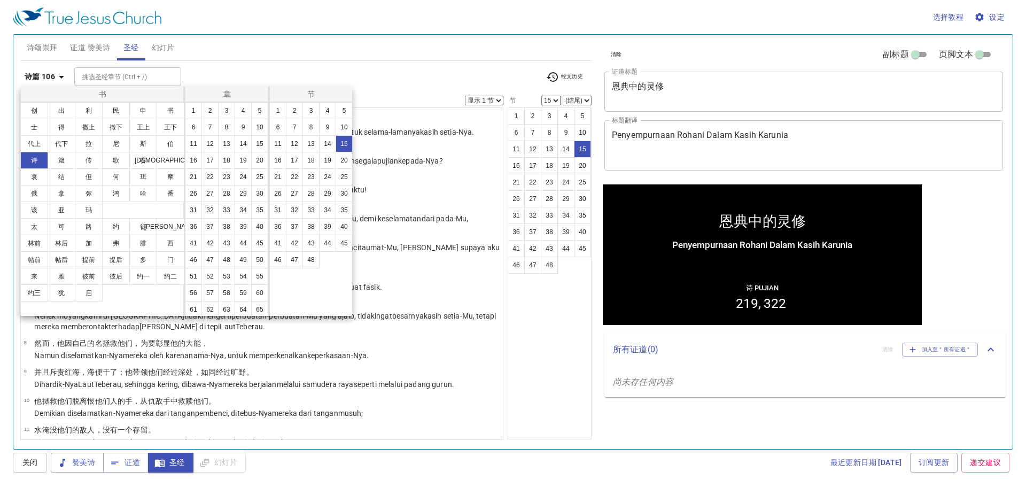
scroll to position [278, 0]
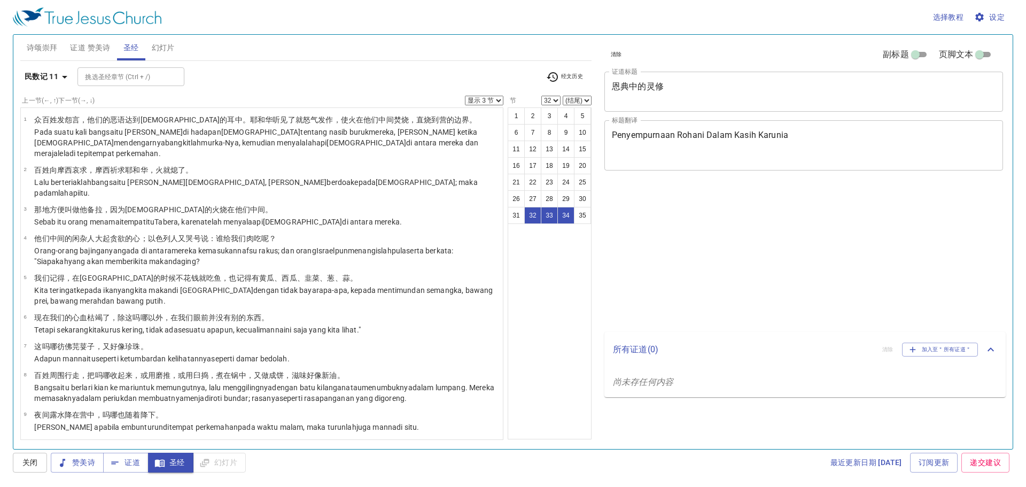
select select "3"
select select "32"
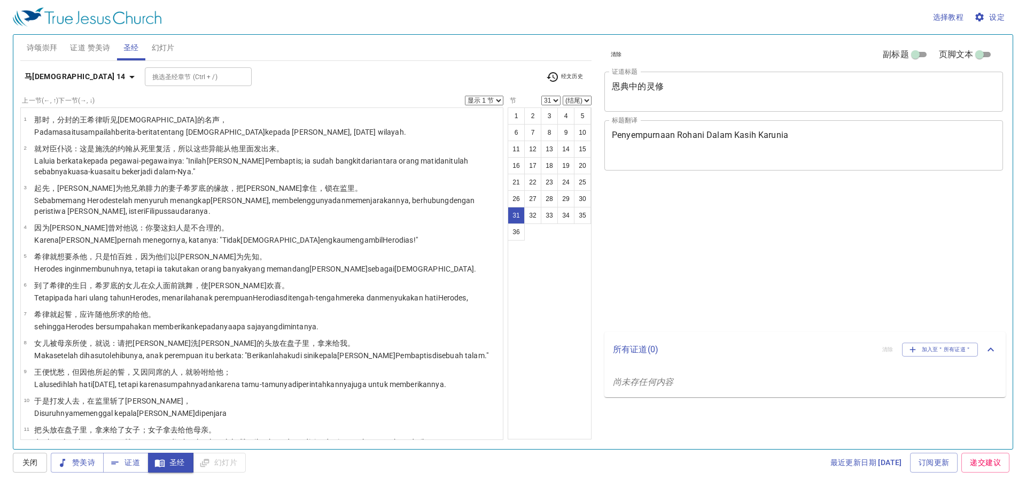
select select "31"
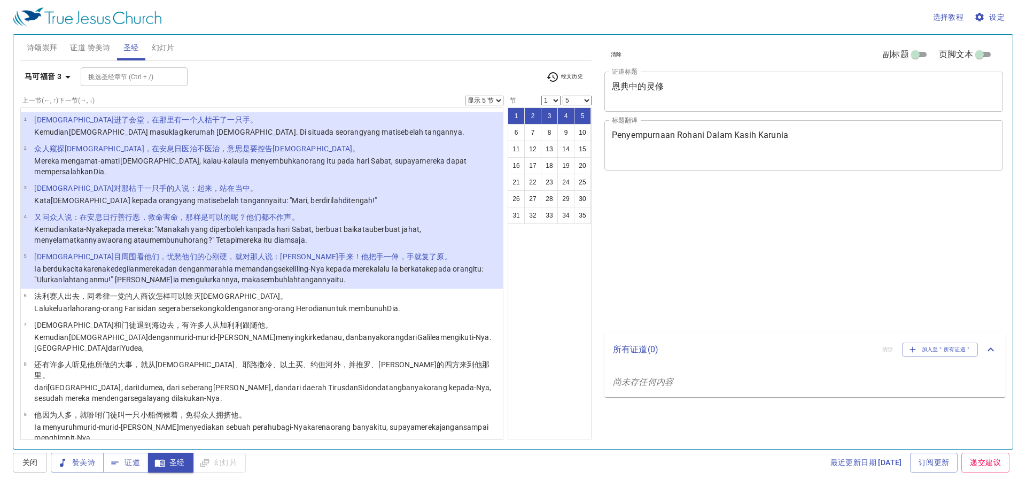
select select "5"
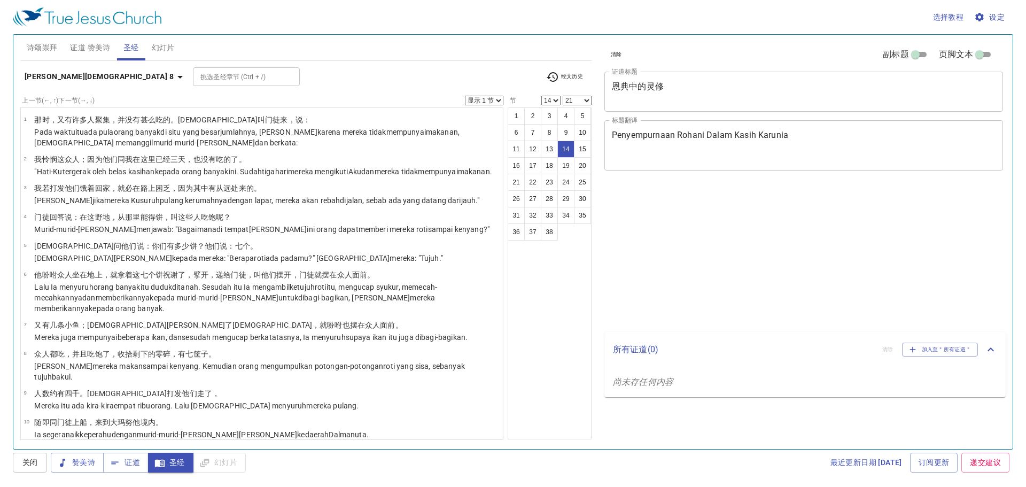
select select "14"
select select "21"
select select "14"
select select "21"
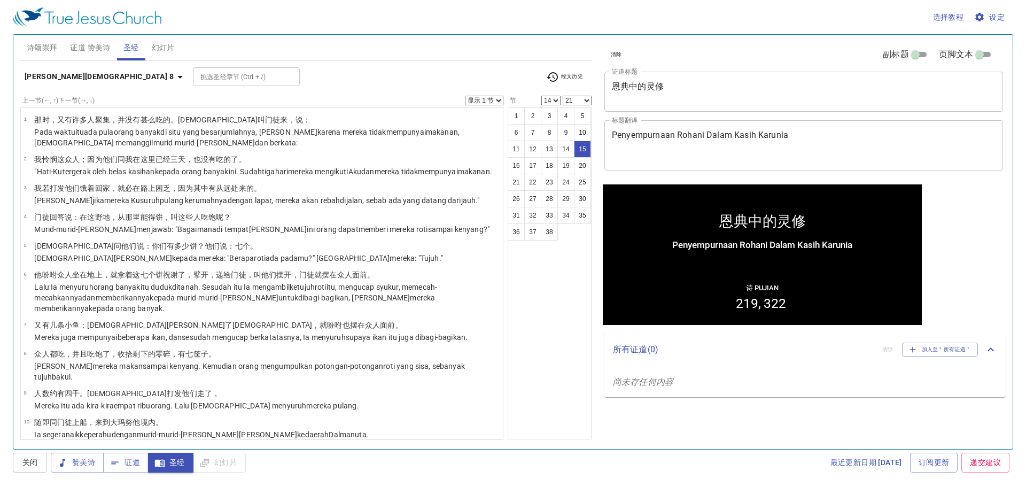
scroll to position [282, 0]
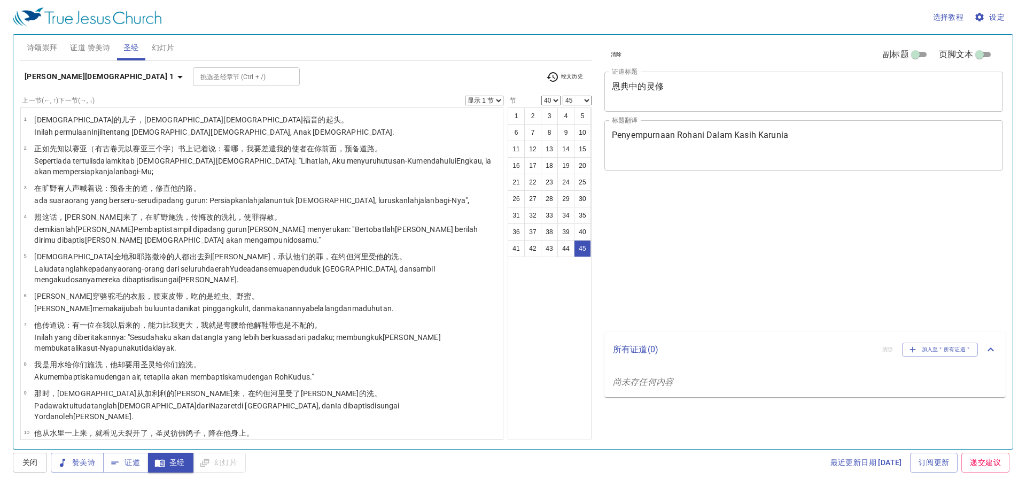
select select "40"
select select "45"
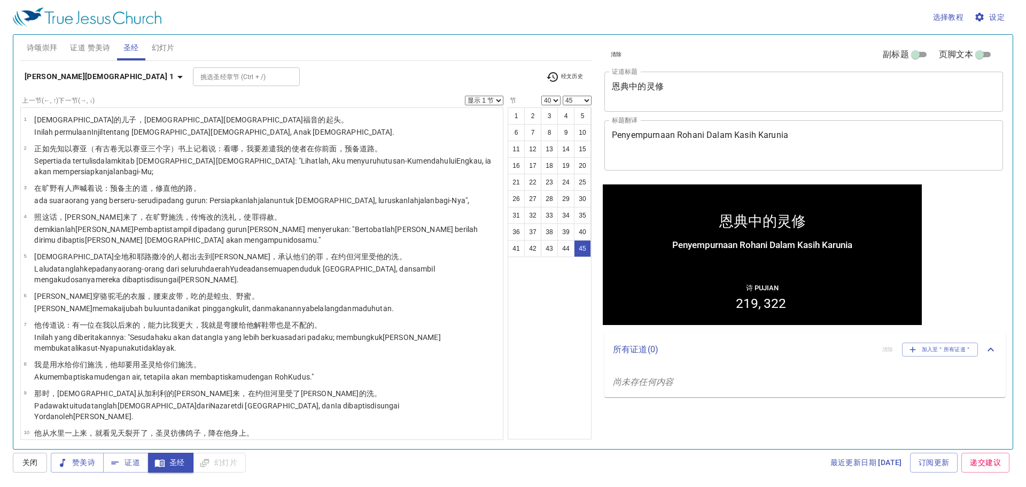
scroll to position [1179, 0]
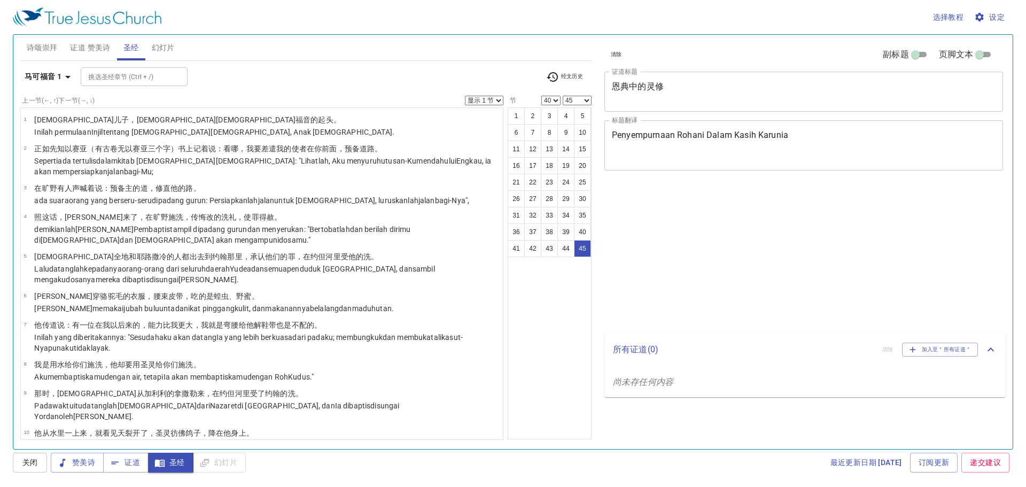
select select "40"
select select "45"
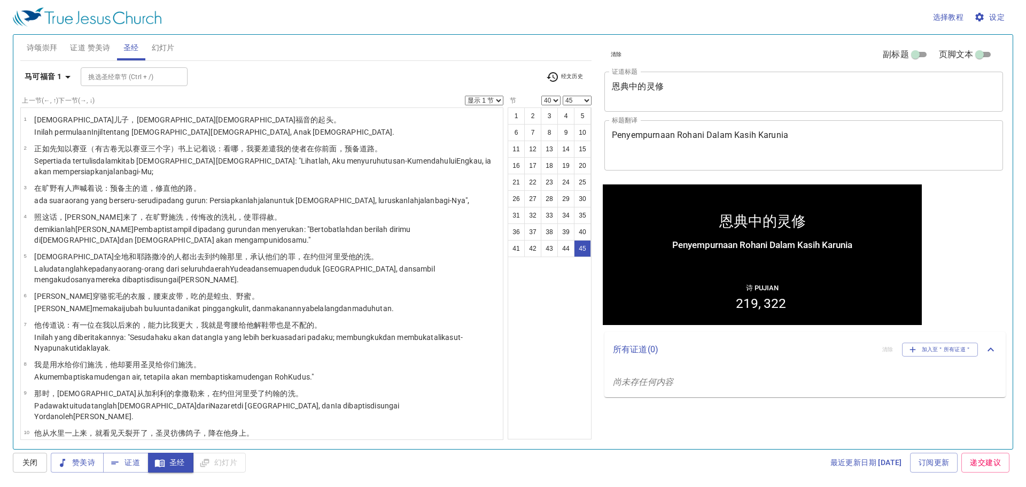
scroll to position [1179, 0]
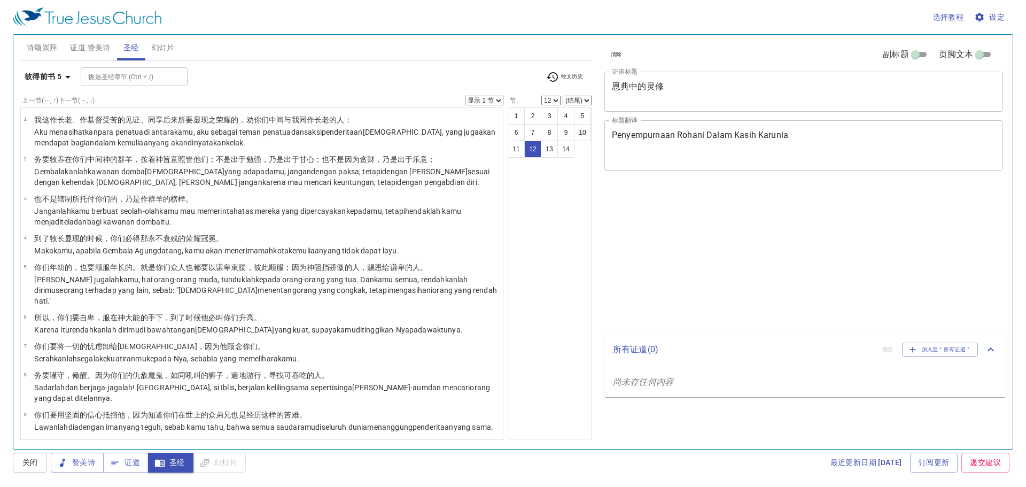
select select "12"
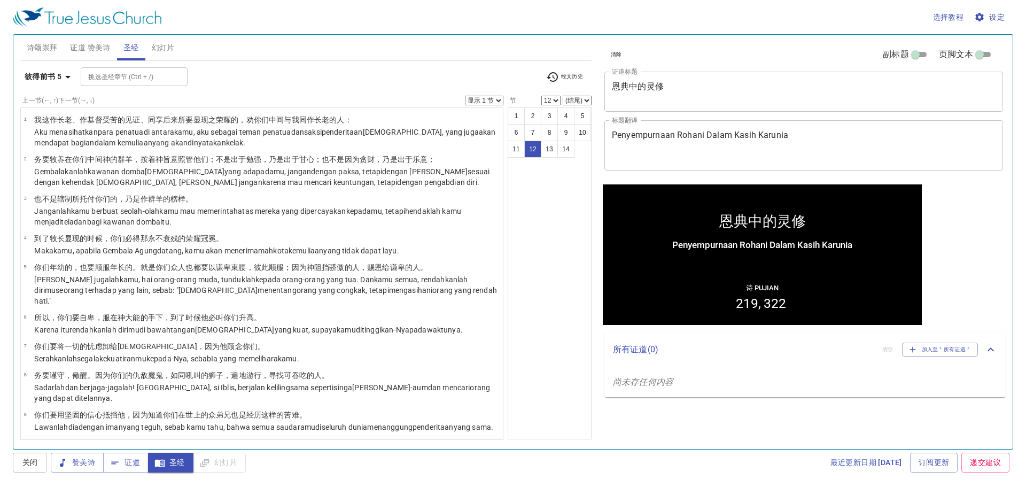
scroll to position [188, 0]
